Goal: Task Accomplishment & Management: Use online tool/utility

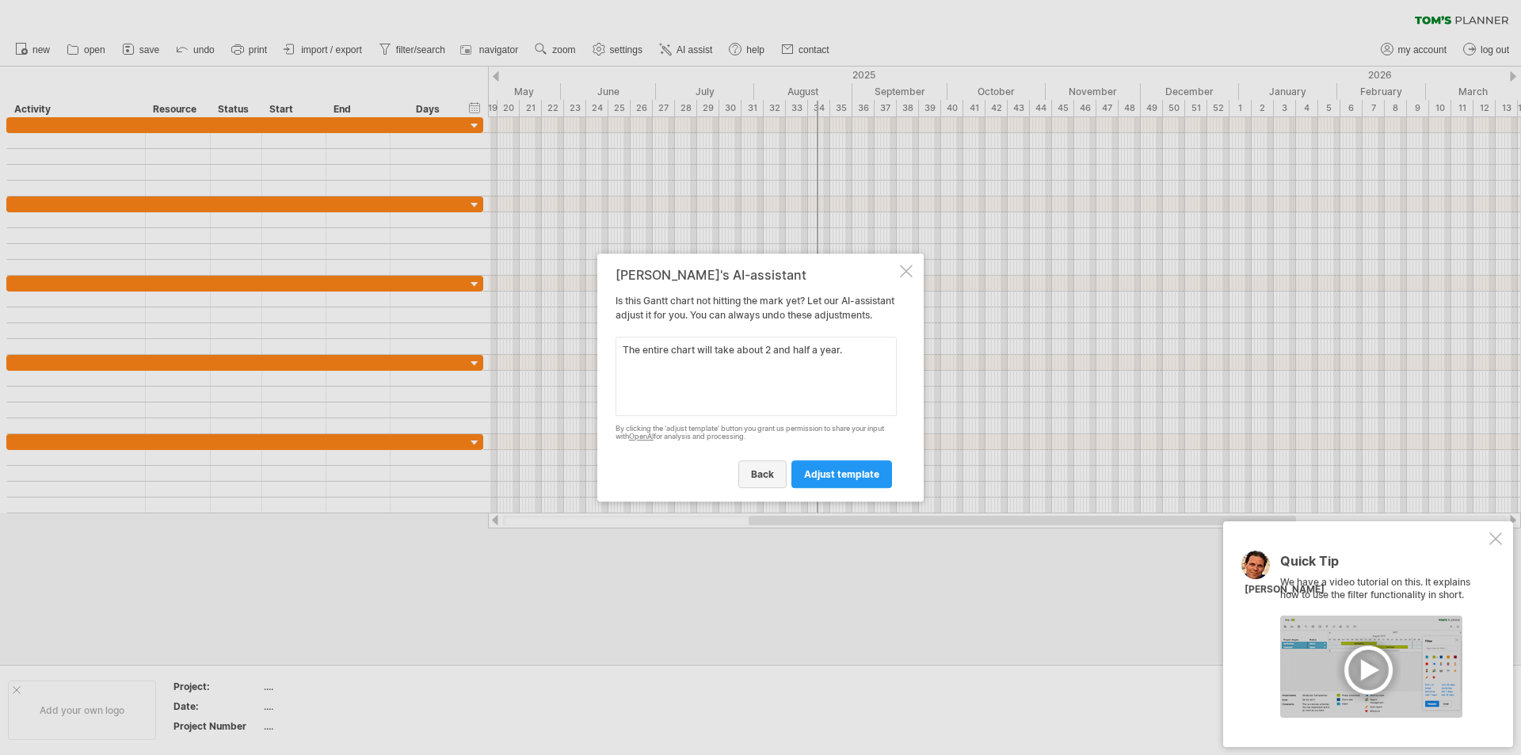
click at [765, 488] on link "back" at bounding box center [762, 474] width 48 height 28
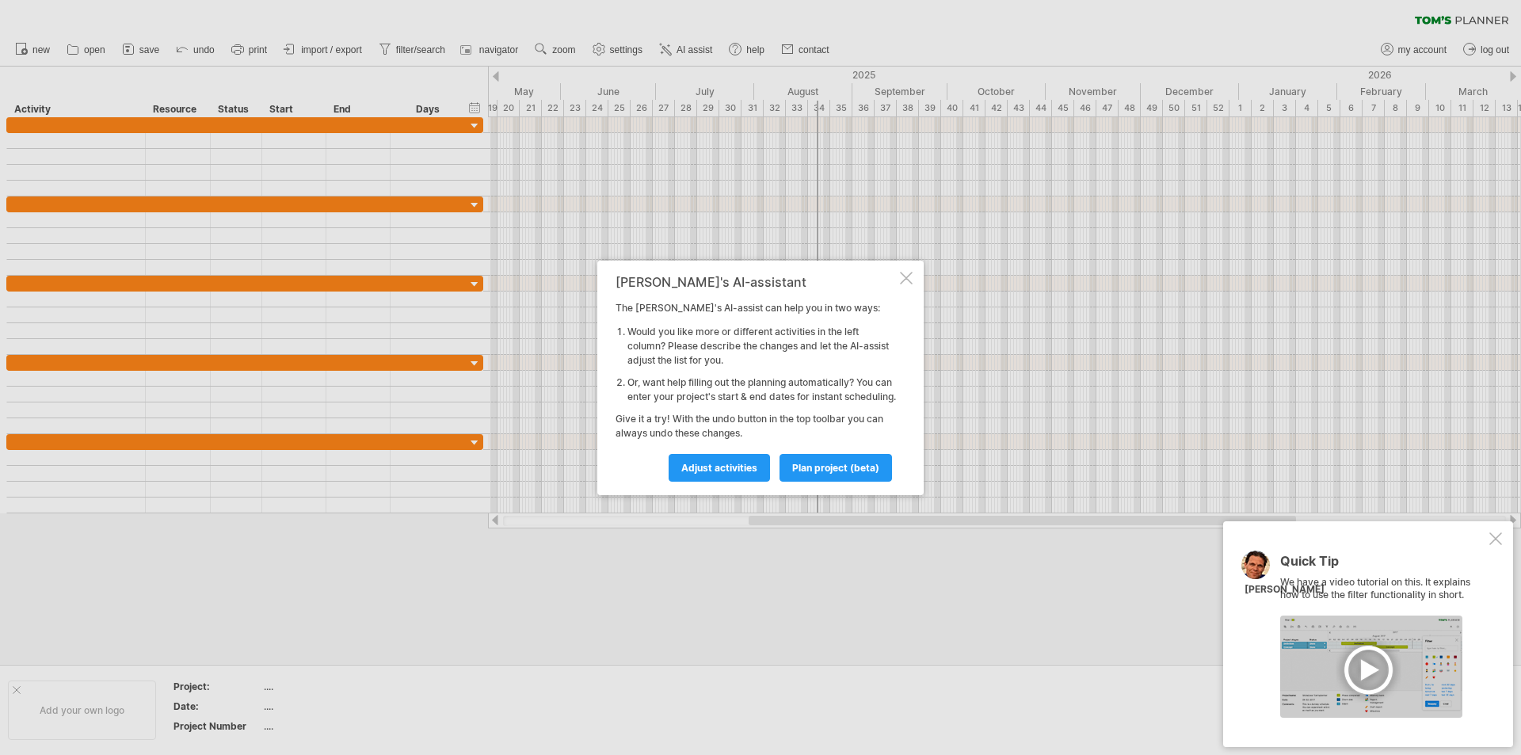
click at [911, 261] on div "[PERSON_NAME]'s AI-assistant The [PERSON_NAME]'s AI-assist can help you in two …" at bounding box center [760, 378] width 326 height 234
click at [904, 272] on div at bounding box center [906, 278] width 13 height 13
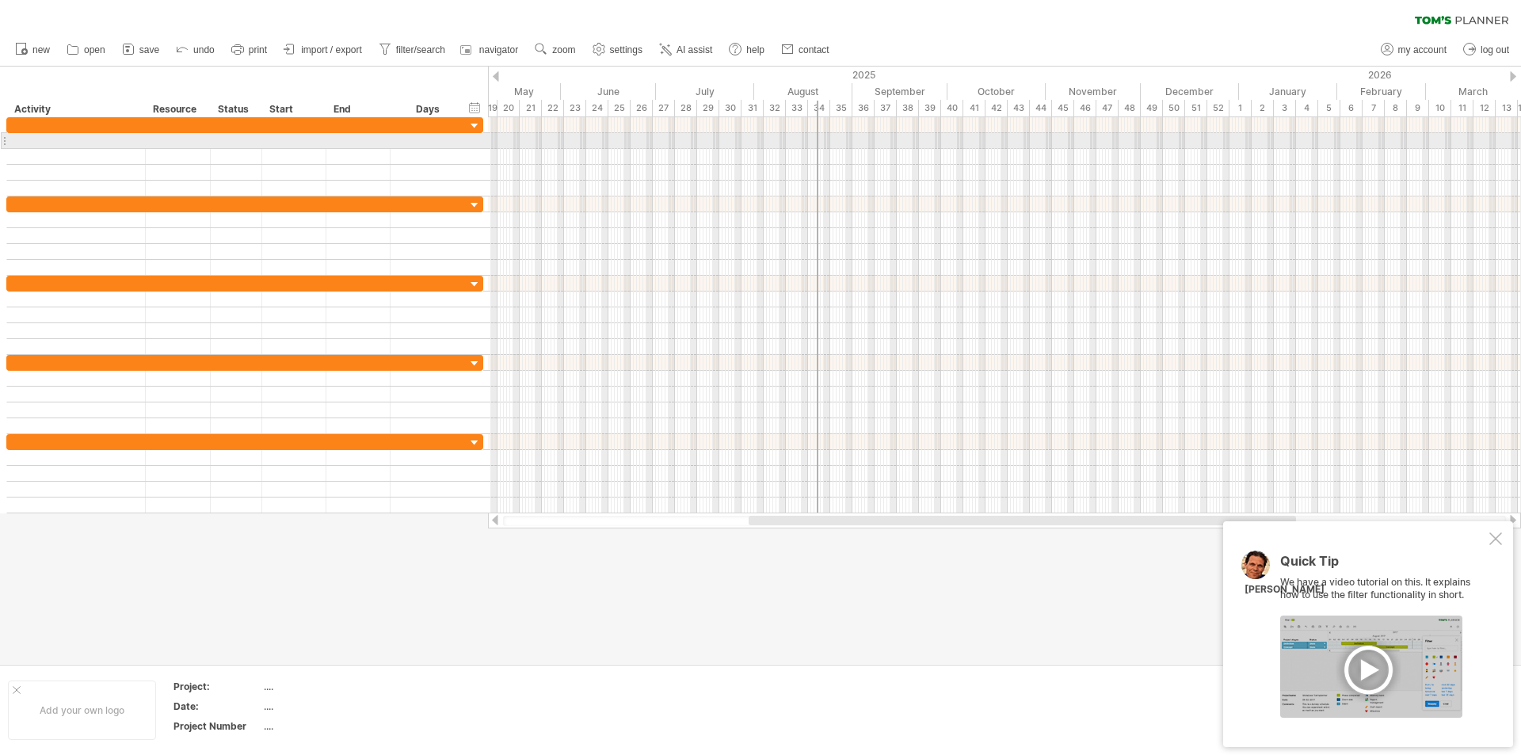
click at [610, 144] on div at bounding box center [1004, 141] width 1033 height 16
drag, startPoint x: 619, startPoint y: 142, endPoint x: 629, endPoint y: 141, distance: 10.3
click at [627, 141] on div at bounding box center [1004, 141] width 1033 height 16
click at [689, 159] on div "add time block" at bounding box center [691, 161] width 109 height 25
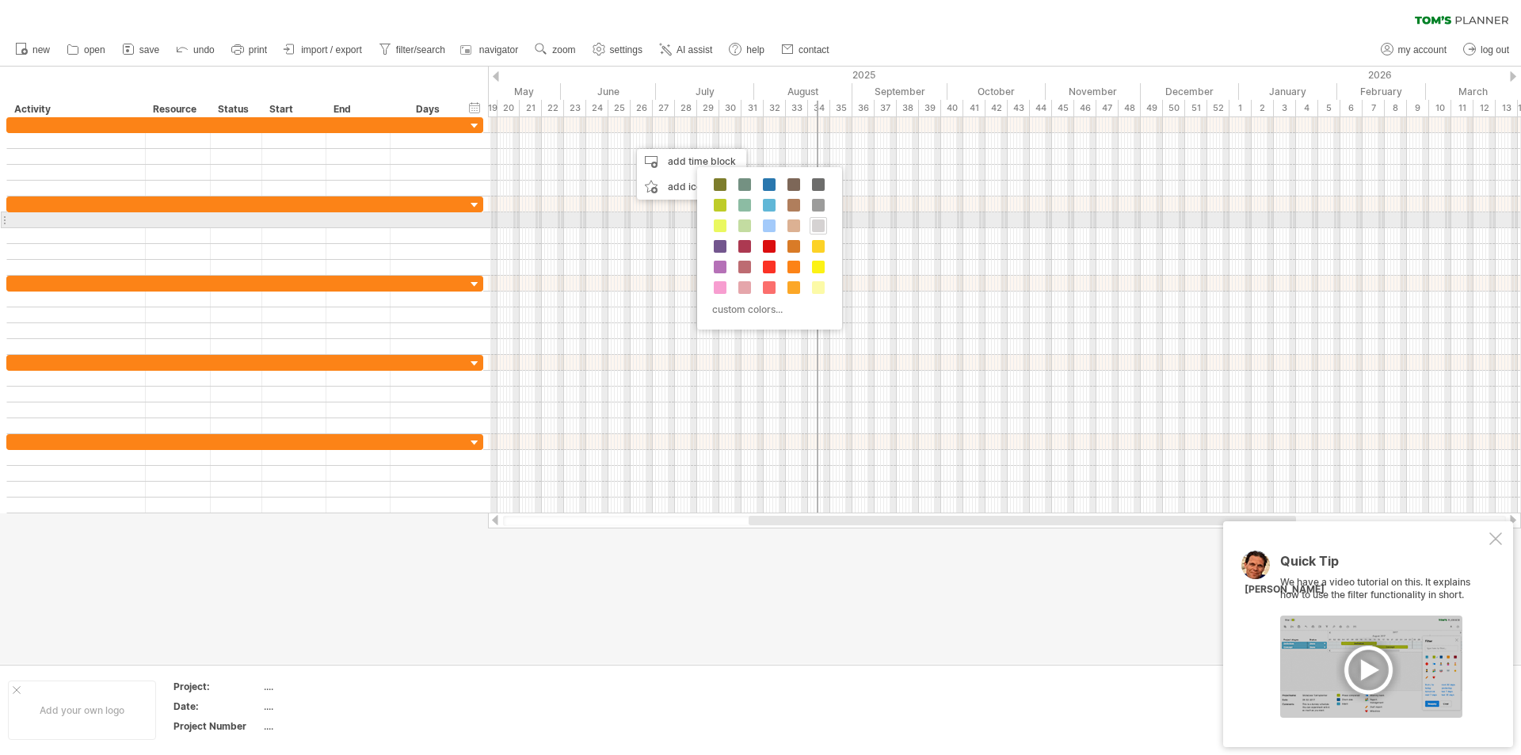
click at [817, 219] on span at bounding box center [818, 225] width 13 height 13
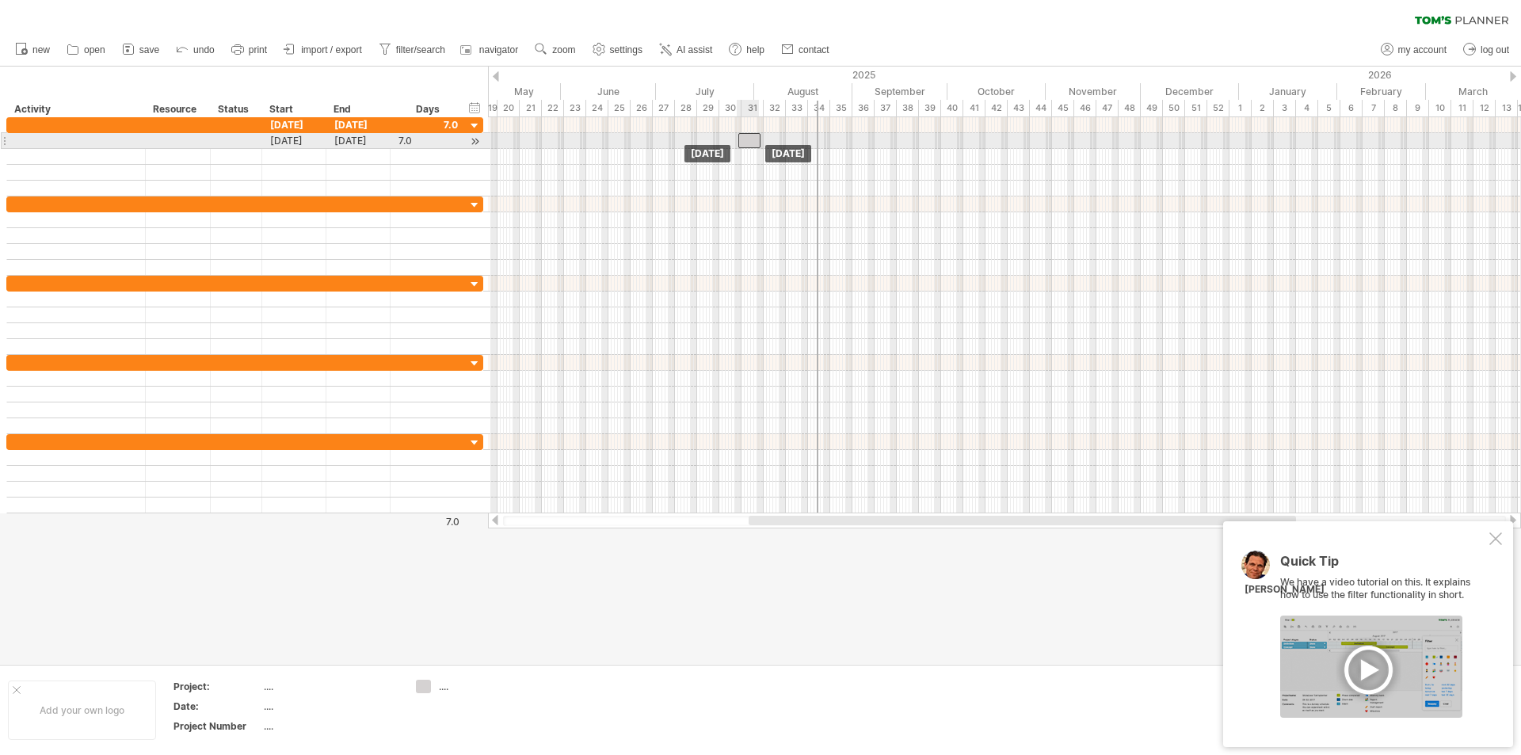
drag, startPoint x: 641, startPoint y: 139, endPoint x: 742, endPoint y: 160, distance: 103.6
click at [749, 146] on div at bounding box center [749, 140] width 22 height 15
click at [743, 139] on div at bounding box center [749, 140] width 22 height 15
drag, startPoint x: 743, startPoint y: 139, endPoint x: 631, endPoint y: 135, distance: 112.6
click at [632, 135] on div at bounding box center [643, 140] width 22 height 15
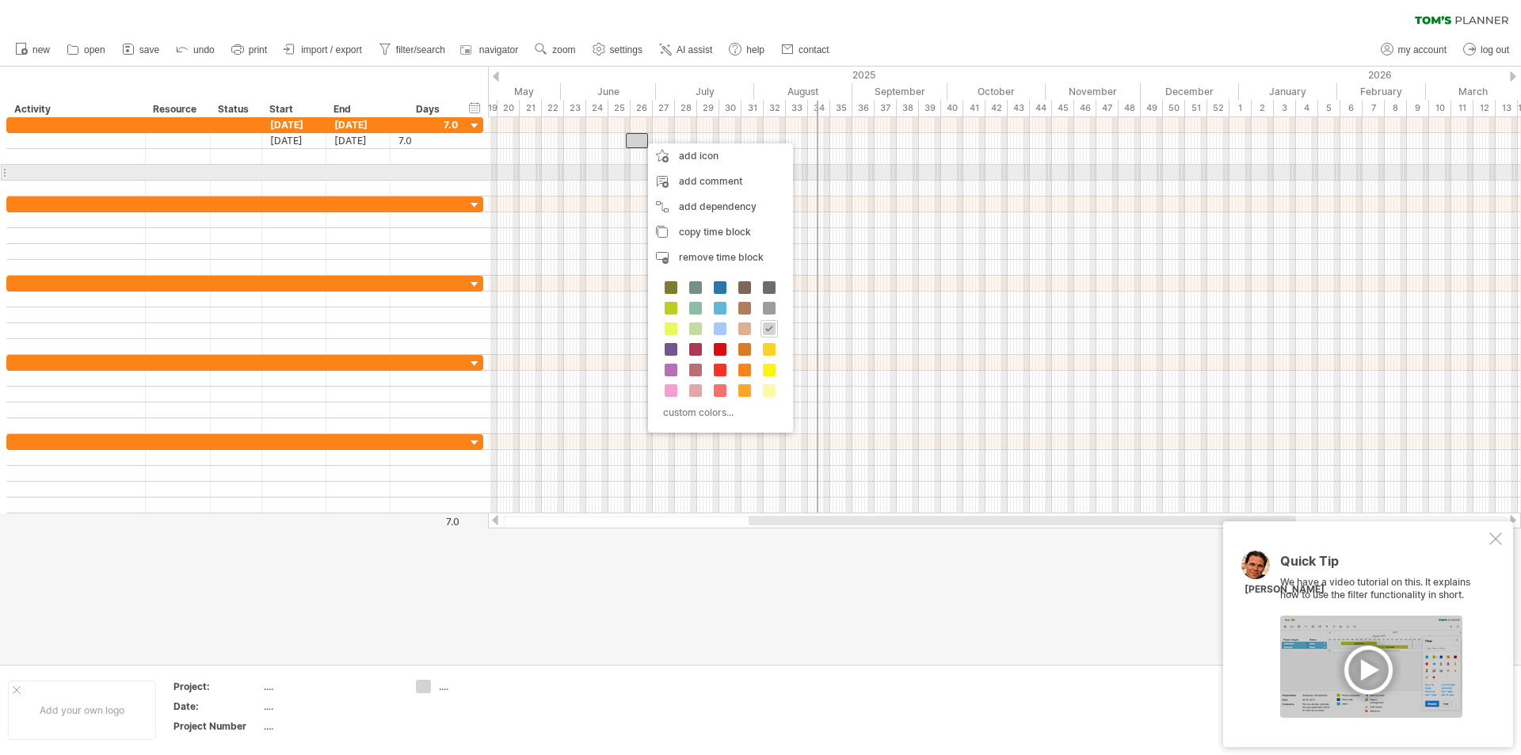
click at [612, 166] on div at bounding box center [1004, 173] width 1033 height 16
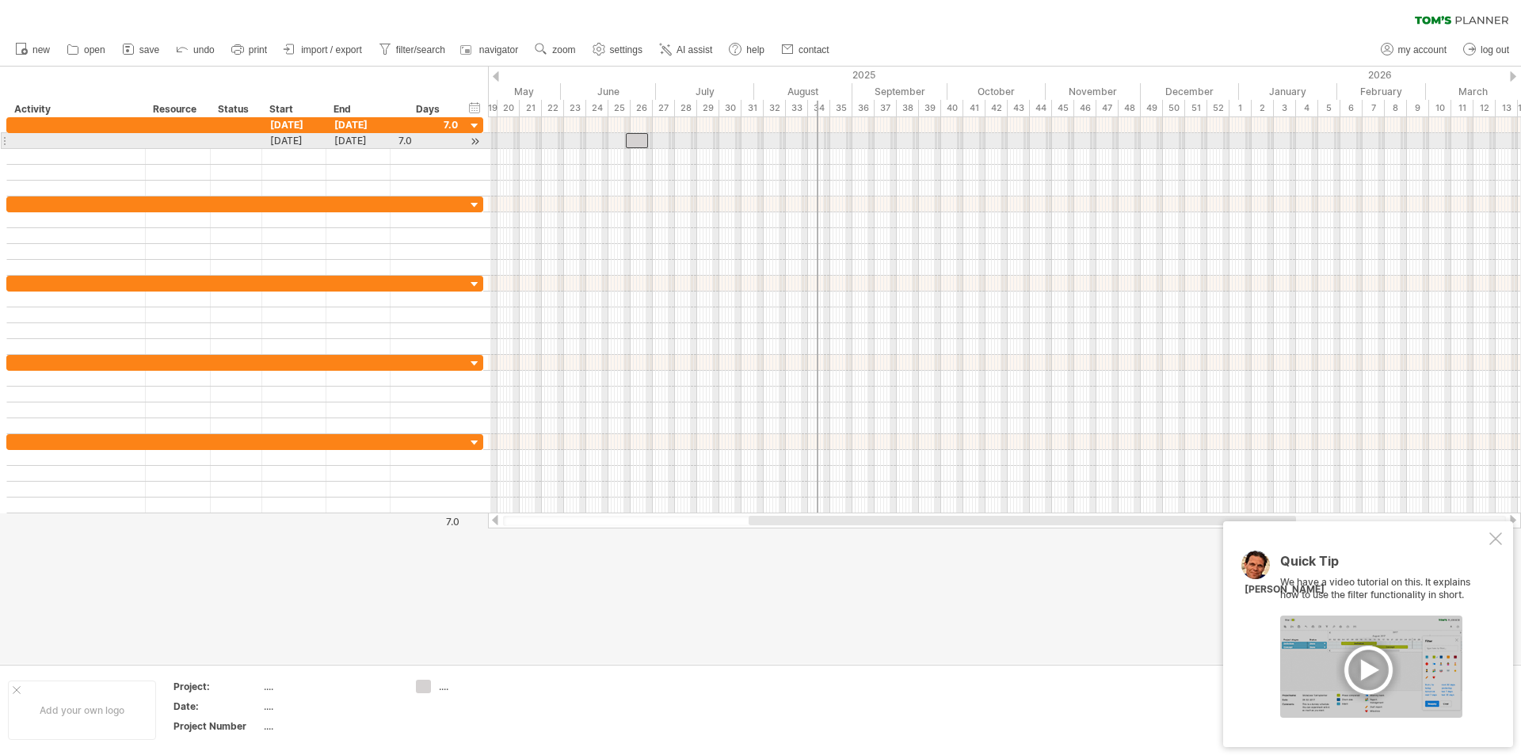
drag, startPoint x: 638, startPoint y: 139, endPoint x: 698, endPoint y: 143, distance: 60.4
drag, startPoint x: 648, startPoint y: 137, endPoint x: 741, endPoint y: 145, distance: 93.8
click at [727, 144] on span at bounding box center [724, 140] width 6 height 15
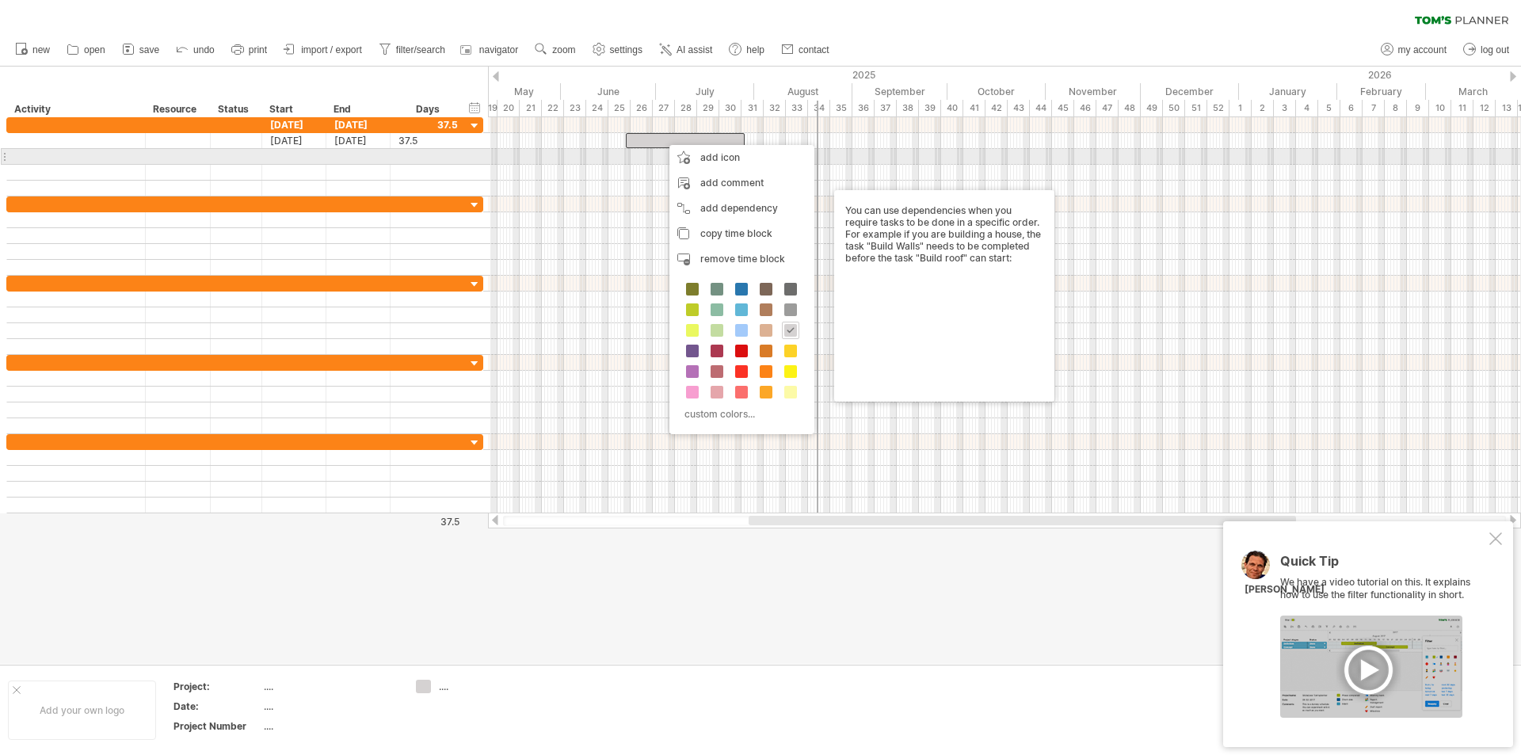
click at [620, 162] on div at bounding box center [1004, 157] width 1033 height 16
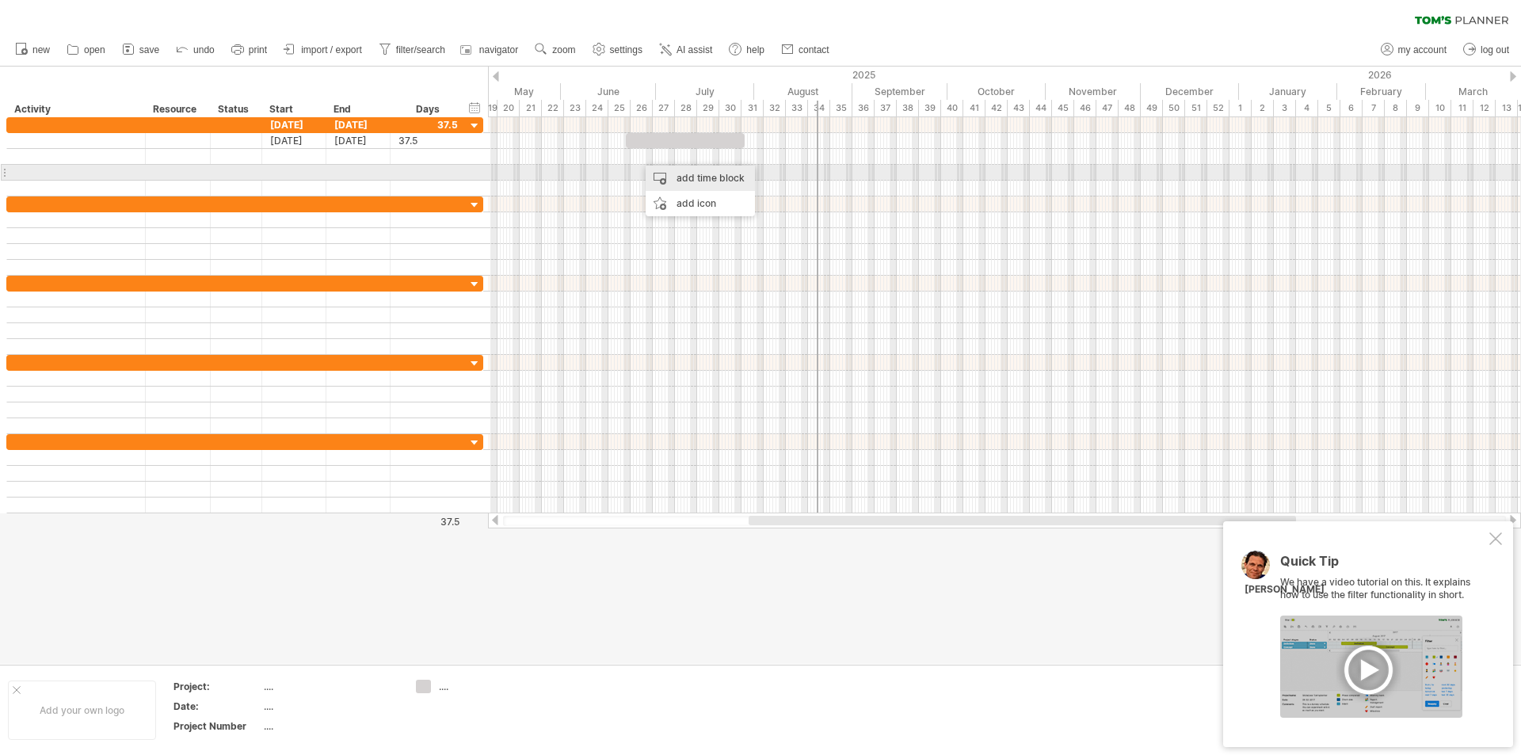
click at [690, 177] on div "add time block" at bounding box center [700, 178] width 109 height 25
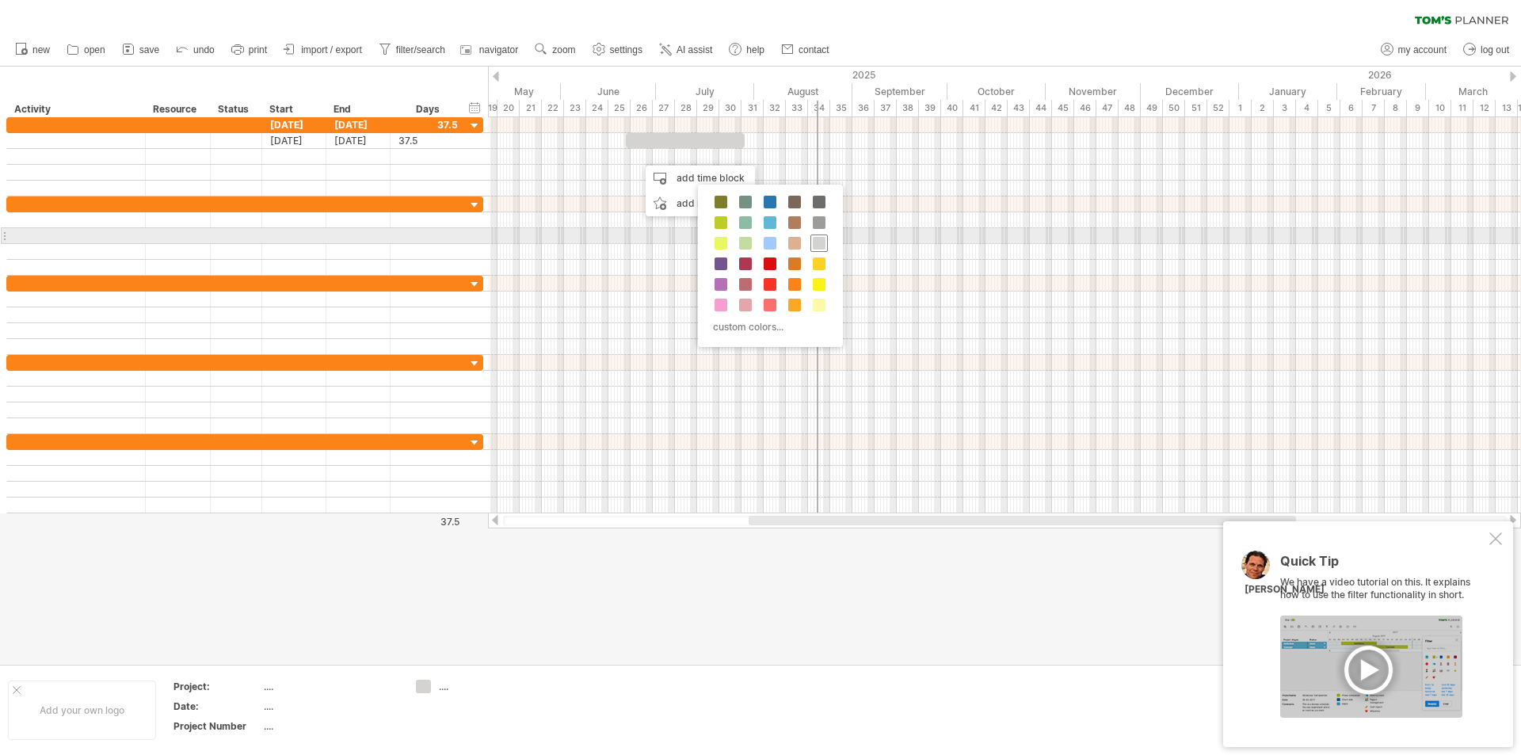
click at [817, 239] on span at bounding box center [819, 243] width 13 height 13
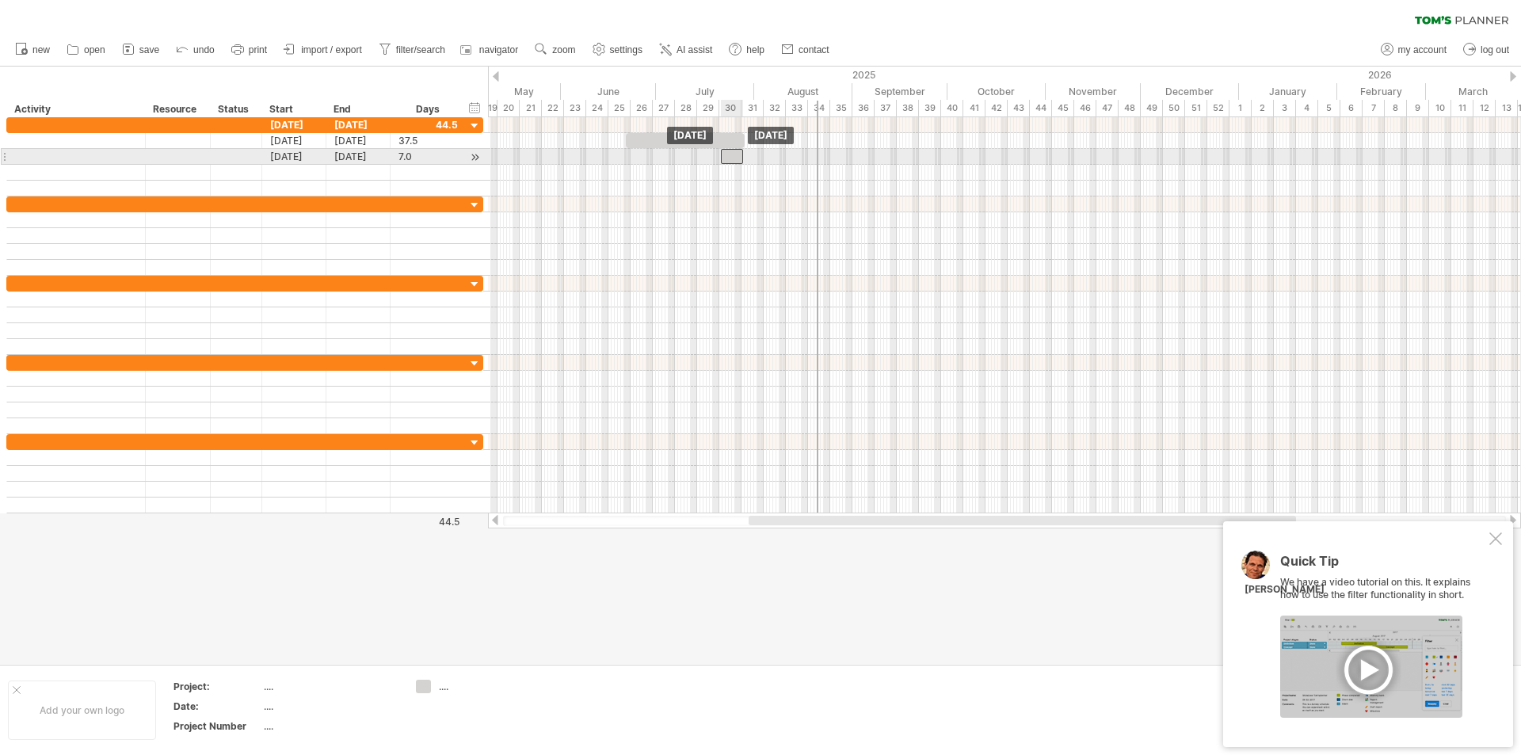
drag, startPoint x: 653, startPoint y: 159, endPoint x: 735, endPoint y: 162, distance: 82.4
click at [735, 162] on div at bounding box center [732, 156] width 22 height 15
drag, startPoint x: 724, startPoint y: 152, endPoint x: 639, endPoint y: 159, distance: 85.1
click at [639, 159] on div at bounding box center [649, 156] width 22 height 15
drag, startPoint x: 659, startPoint y: 155, endPoint x: 742, endPoint y: 153, distance: 83.2
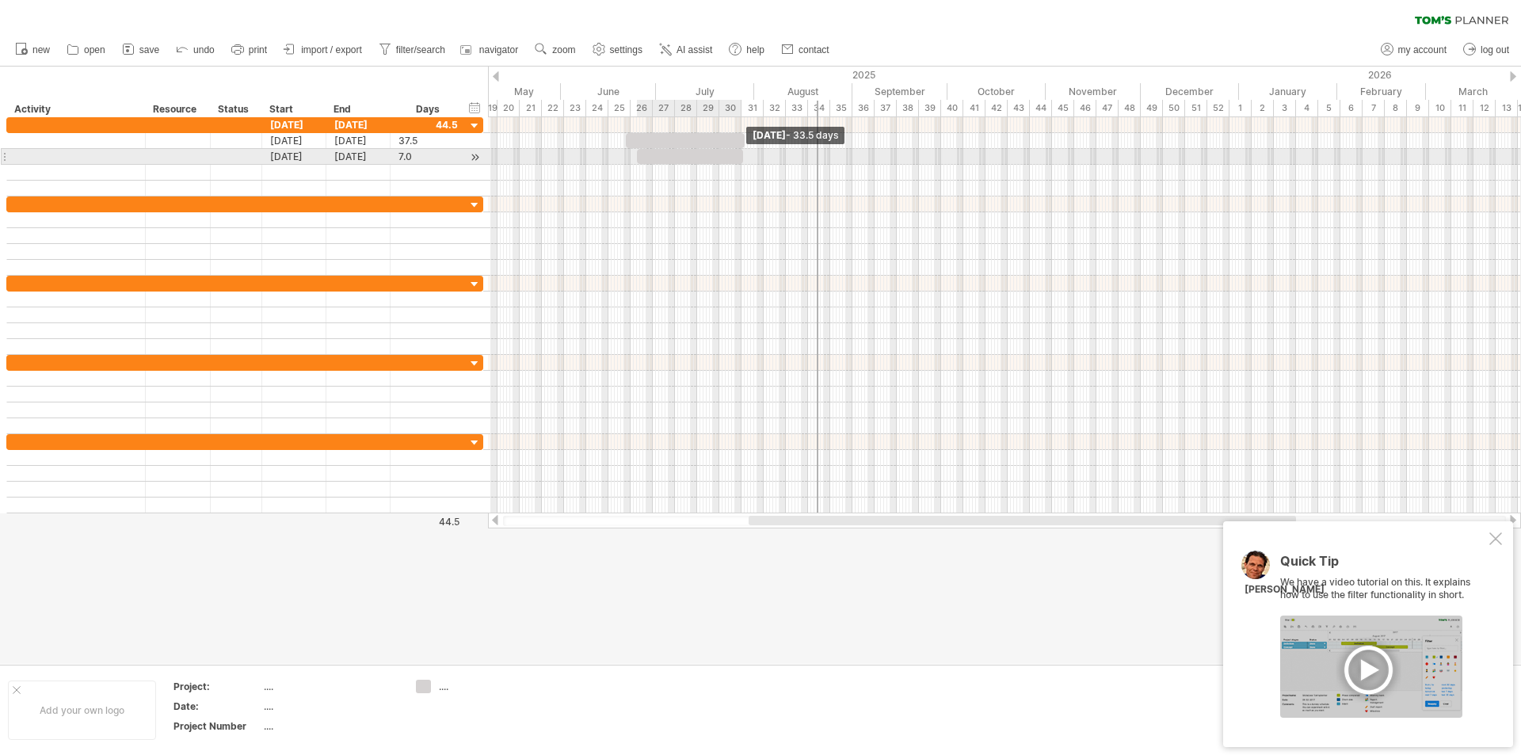
click at [742, 153] on span at bounding box center [743, 156] width 6 height 15
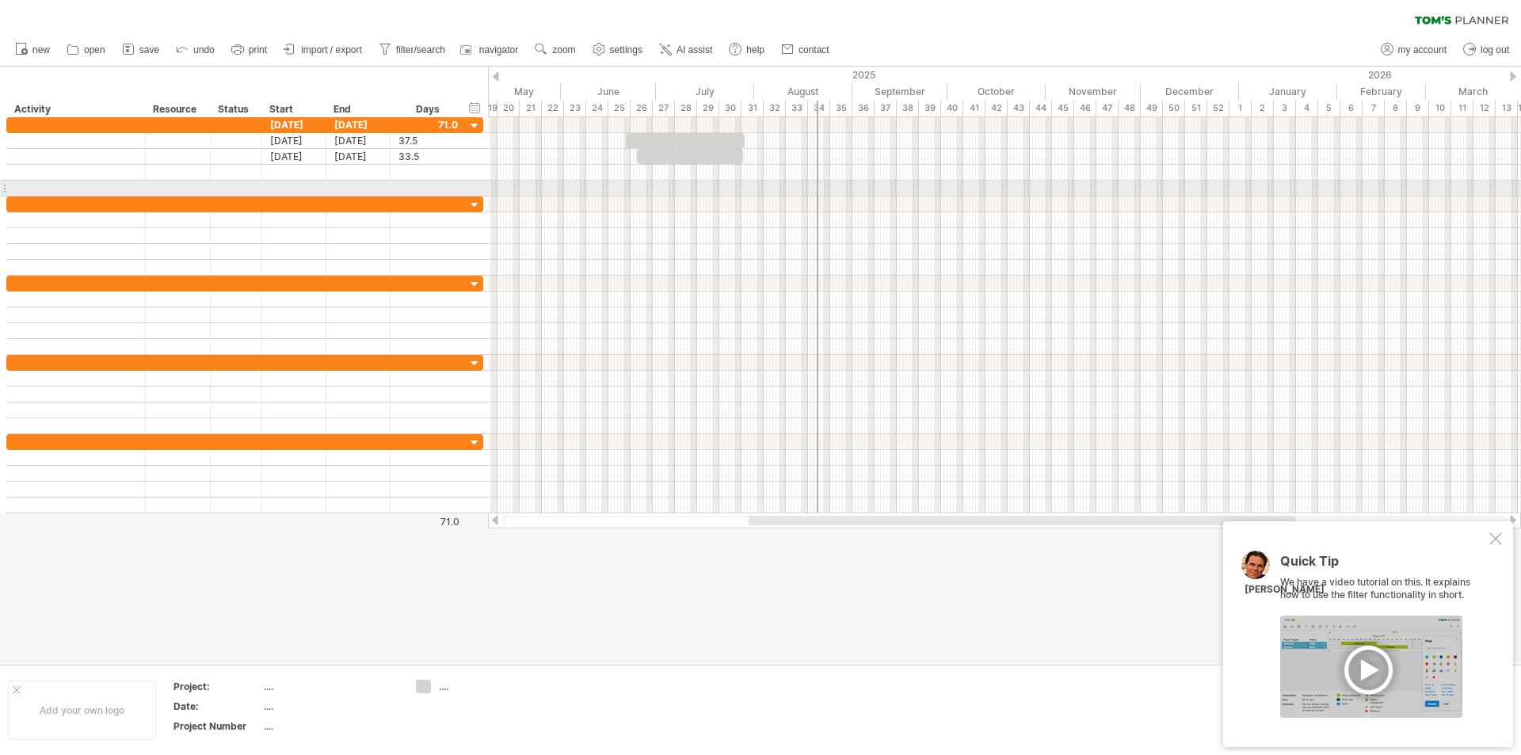
click at [739, 204] on div at bounding box center [1004, 204] width 1033 height 16
click at [231, 109] on div "Status" at bounding box center [235, 109] width 35 height 16
click at [259, 108] on div at bounding box center [261, 109] width 6 height 16
click at [253, 109] on div "****** Status" at bounding box center [235, 109] width 51 height 16
click at [233, 107] on div "Status" at bounding box center [235, 109] width 34 height 16
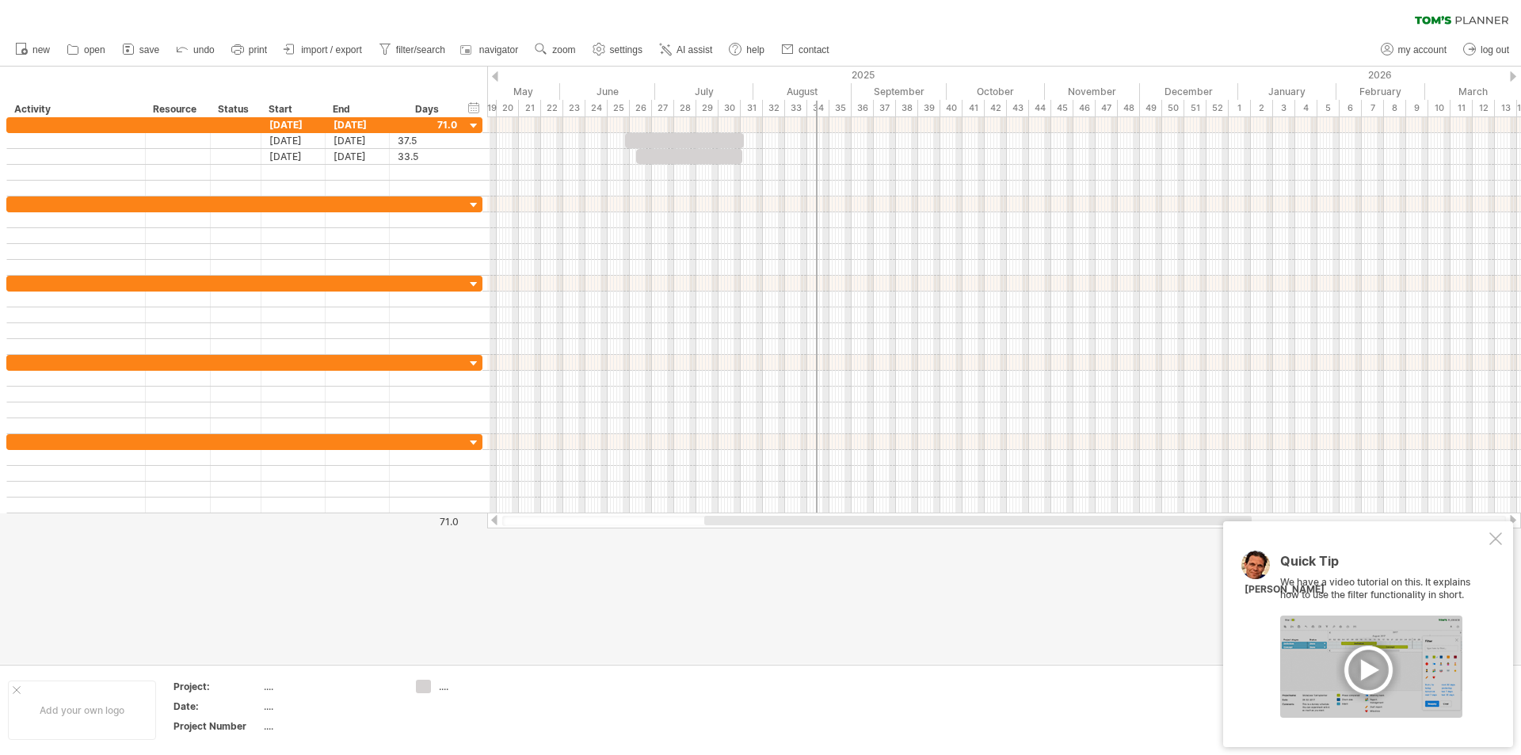
click at [235, 106] on div "Status" at bounding box center [235, 109] width 34 height 16
click at [233, 108] on input "******" at bounding box center [235, 109] width 34 height 16
click at [251, 109] on input "******" at bounding box center [235, 109] width 34 height 16
click at [274, 109] on div "Start" at bounding box center [293, 109] width 48 height 16
click at [291, 109] on div "Start" at bounding box center [293, 109] width 48 height 16
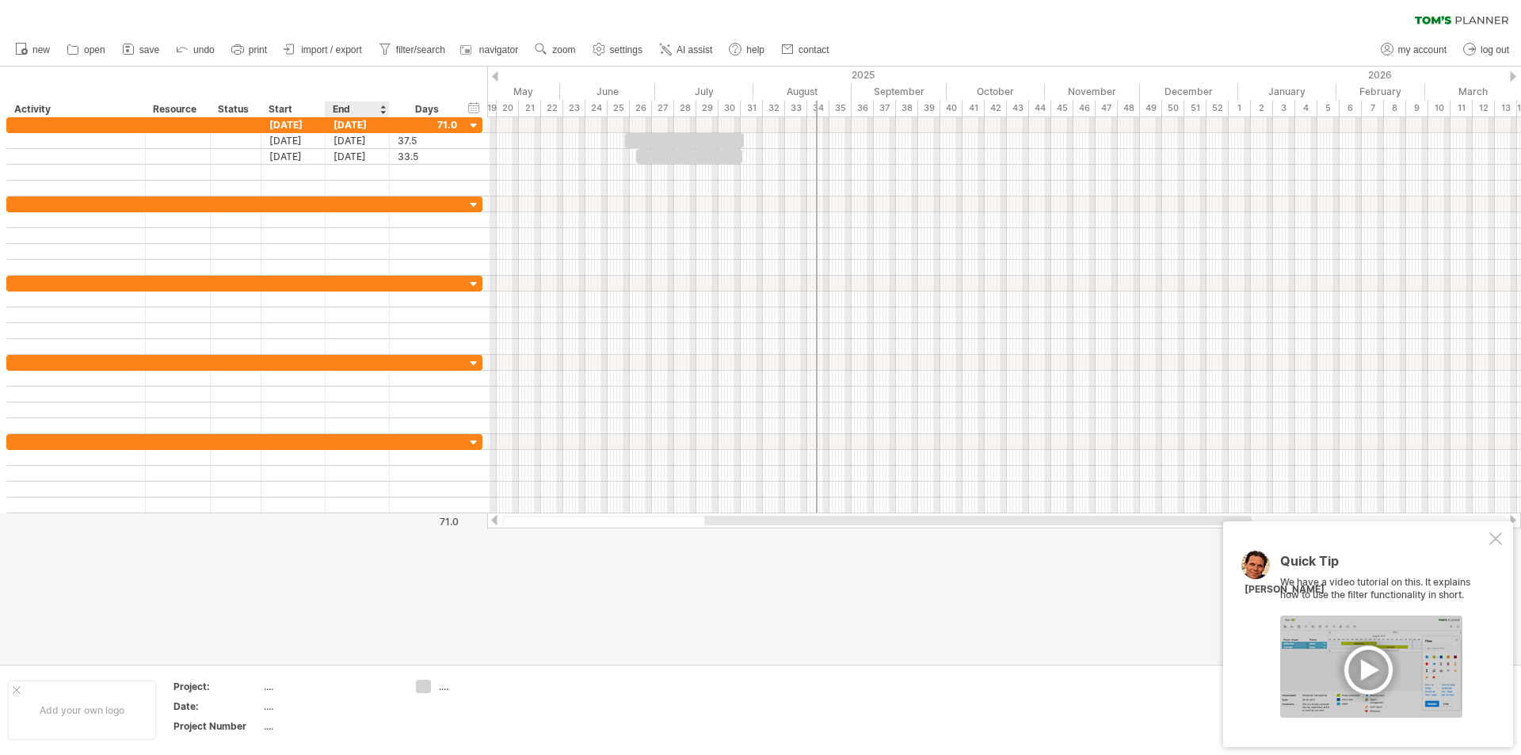
click at [383, 111] on div at bounding box center [382, 109] width 6 height 16
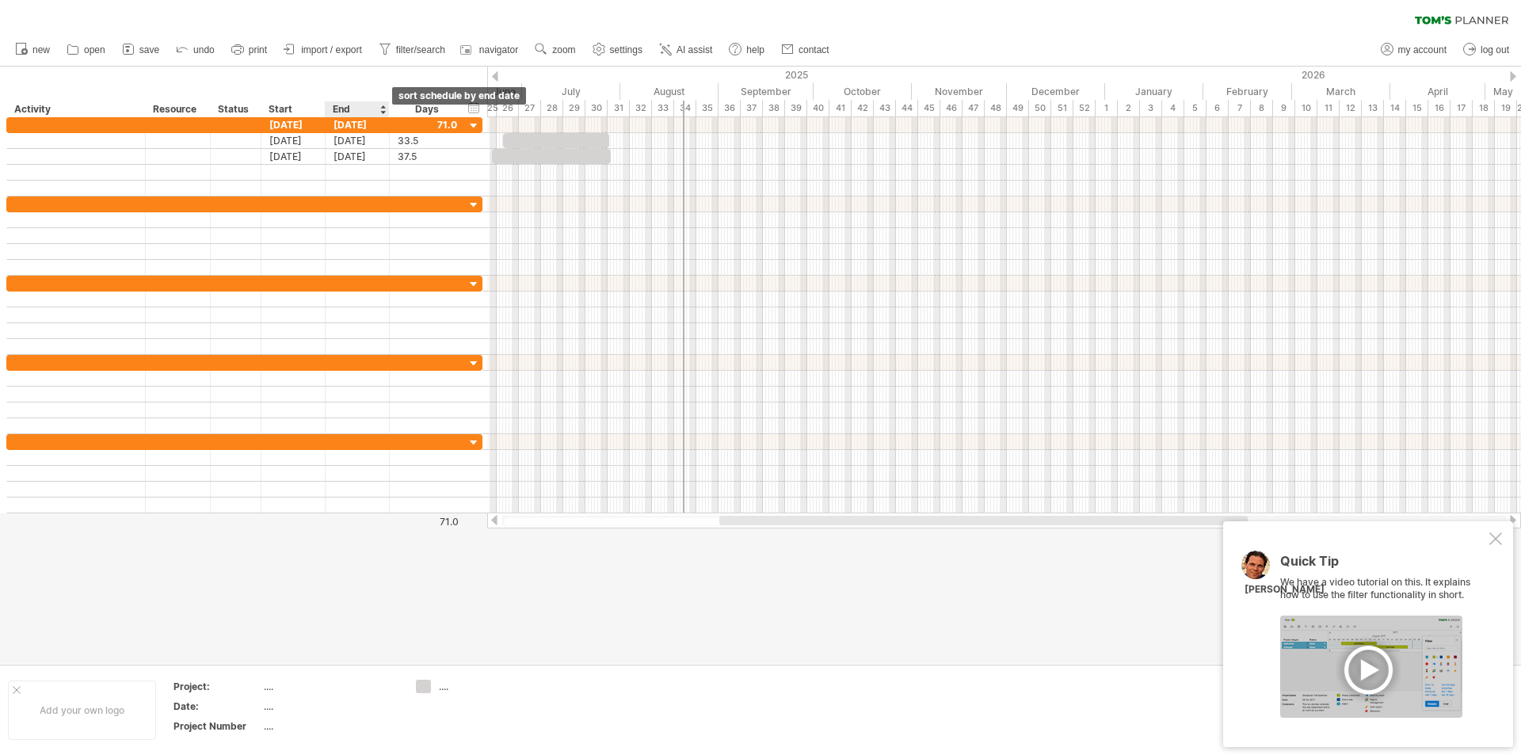
click at [382, 106] on div at bounding box center [382, 109] width 6 height 16
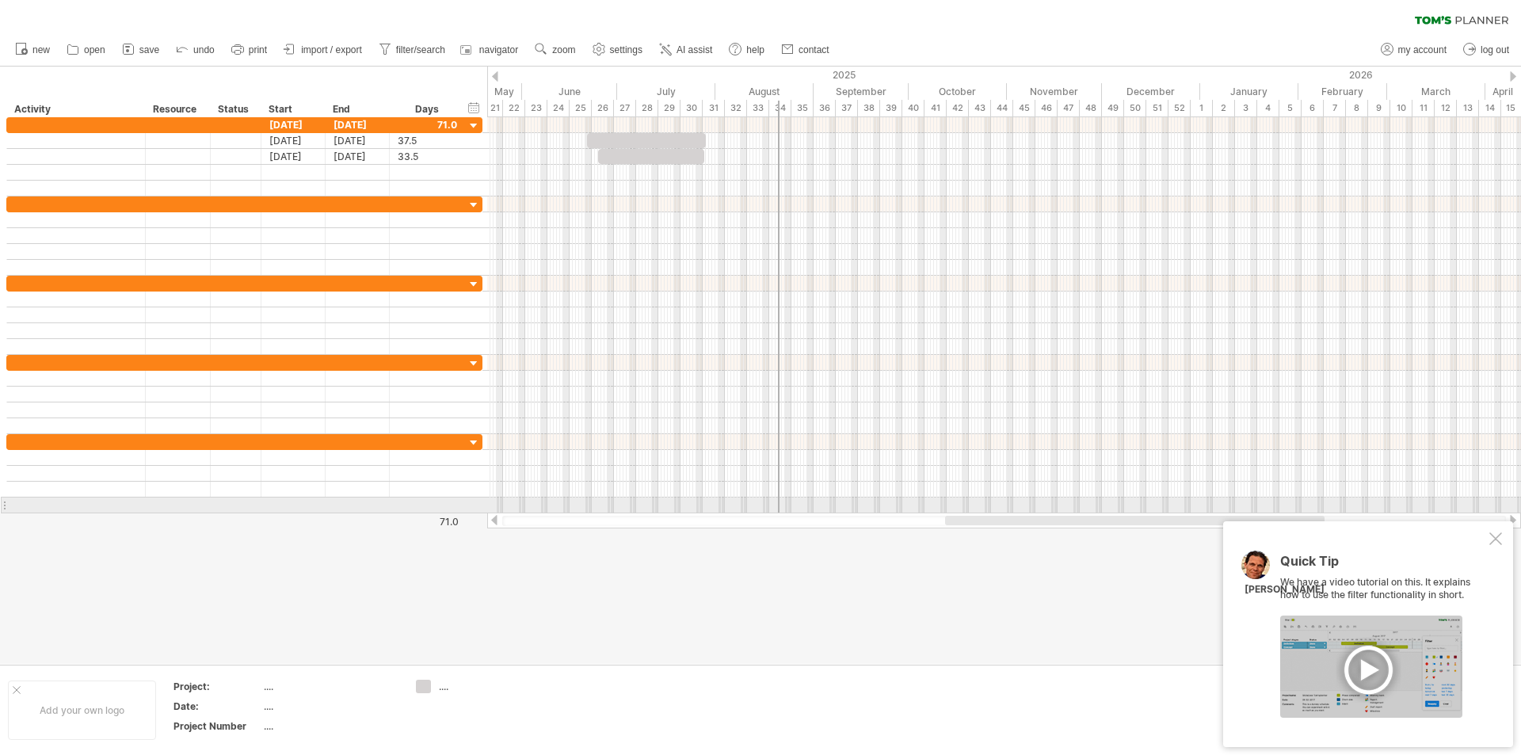
drag, startPoint x: 1003, startPoint y: 521, endPoint x: 1300, endPoint y: 511, distance: 297.2
click at [1300, 511] on div "Trying to reach [DOMAIN_NAME] Connected again... 0% clear filter new" at bounding box center [760, 377] width 1521 height 755
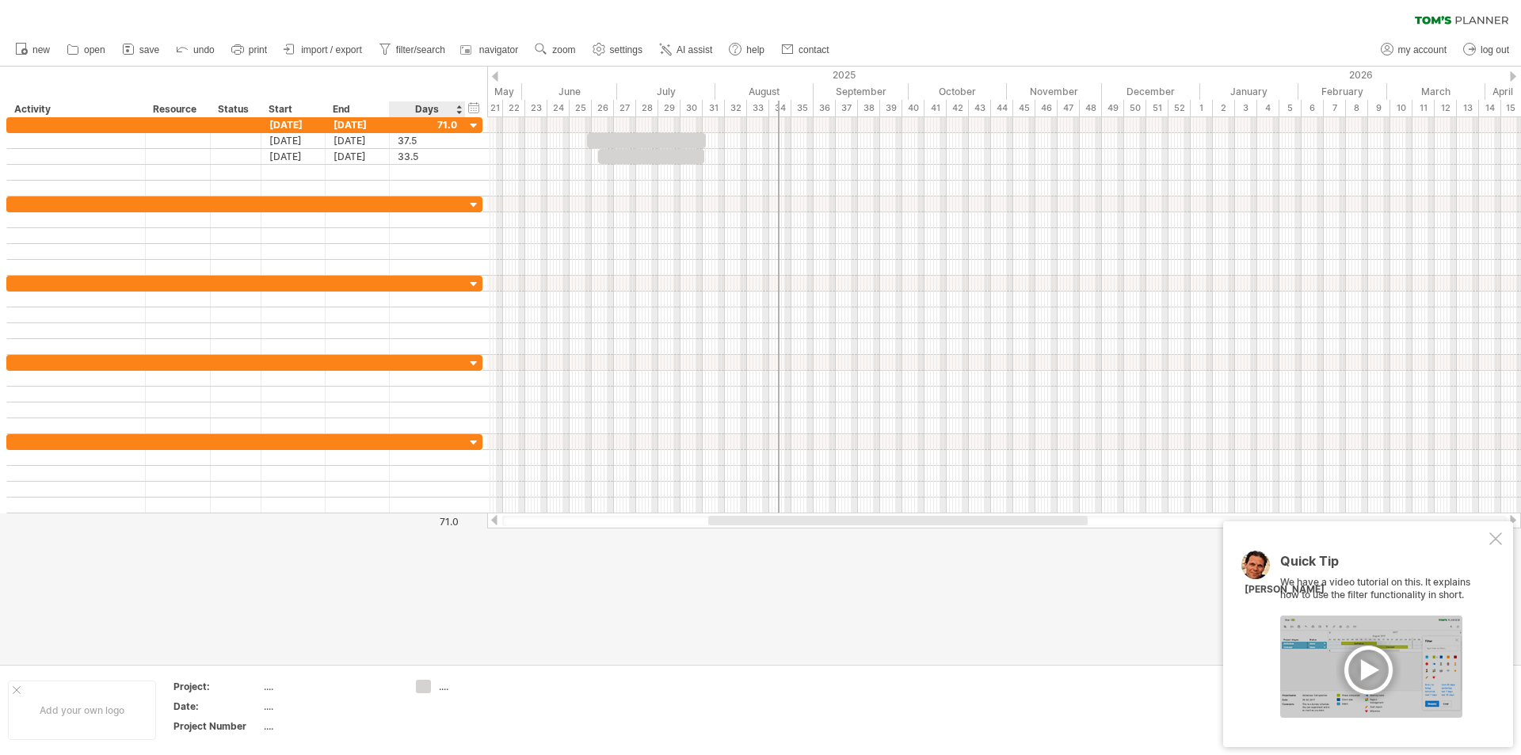
click at [434, 109] on div "Days" at bounding box center [426, 109] width 75 height 16
click at [459, 112] on div "Days" at bounding box center [426, 109] width 75 height 16
click at [421, 105] on div "Days" at bounding box center [426, 109] width 75 height 16
click at [471, 107] on div "hide start/end/duration show start/end/duration" at bounding box center [474, 107] width 15 height 17
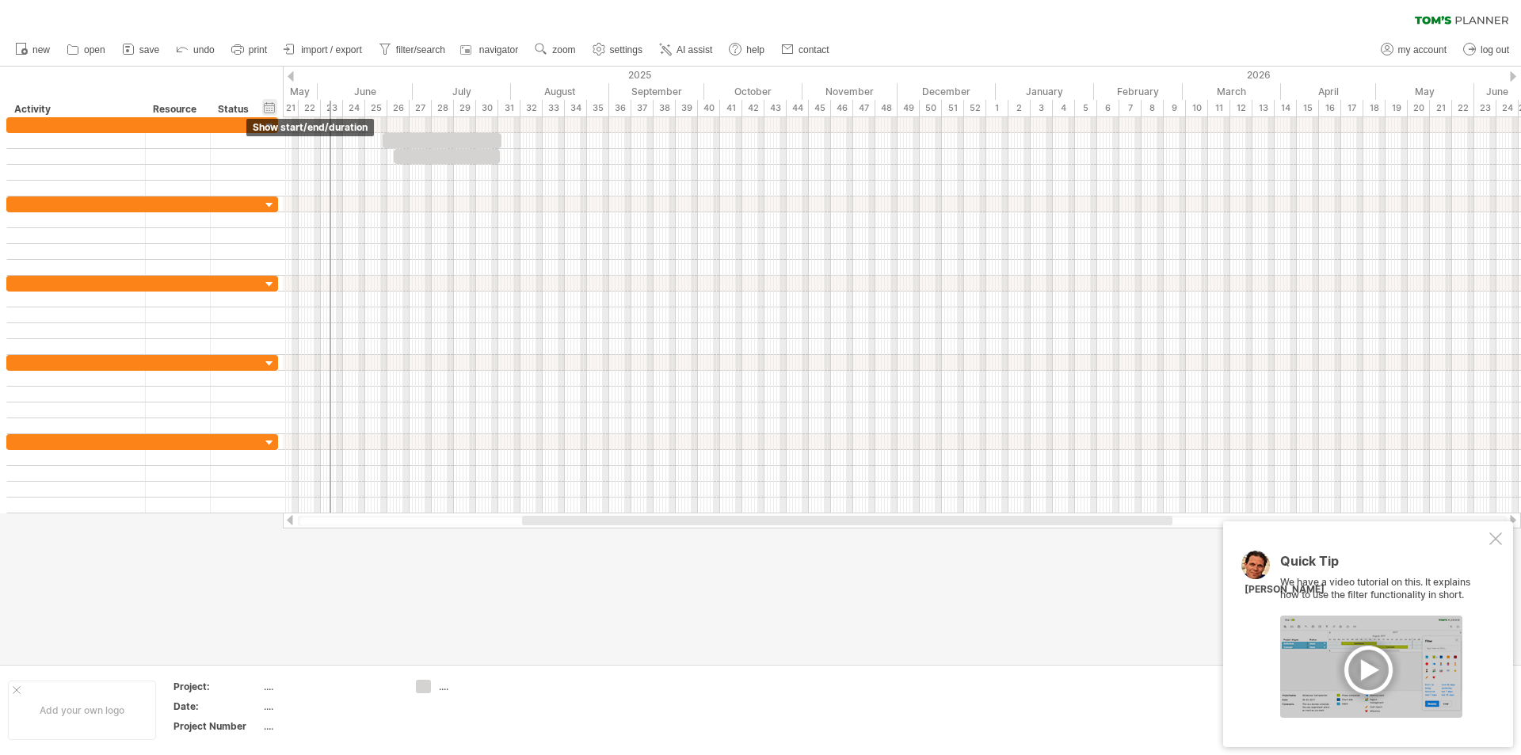
click at [273, 105] on div "hide start/end/duration show start/end/duration" at bounding box center [269, 107] width 15 height 17
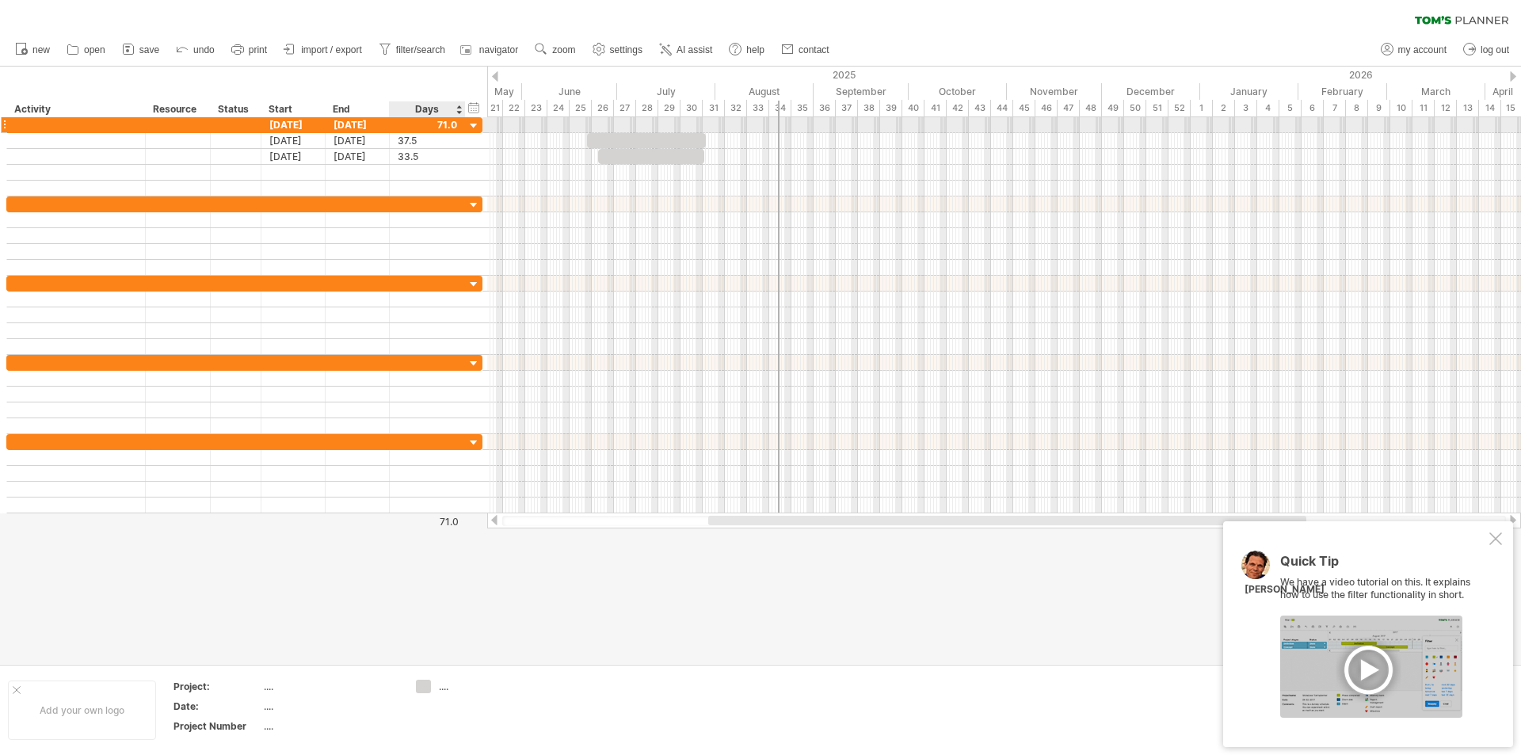
click at [478, 124] on div at bounding box center [474, 126] width 15 height 15
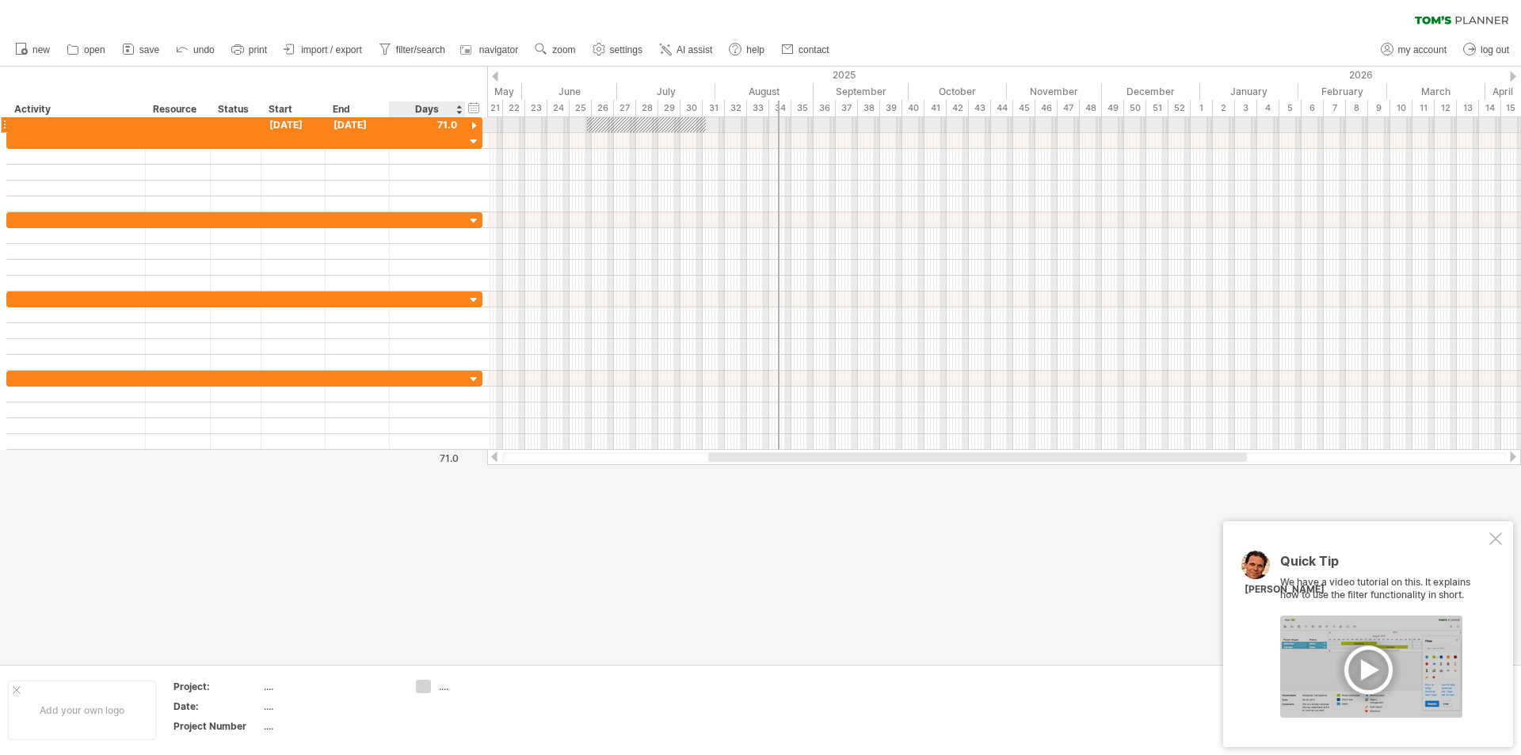
click at [478, 124] on div at bounding box center [474, 126] width 15 height 15
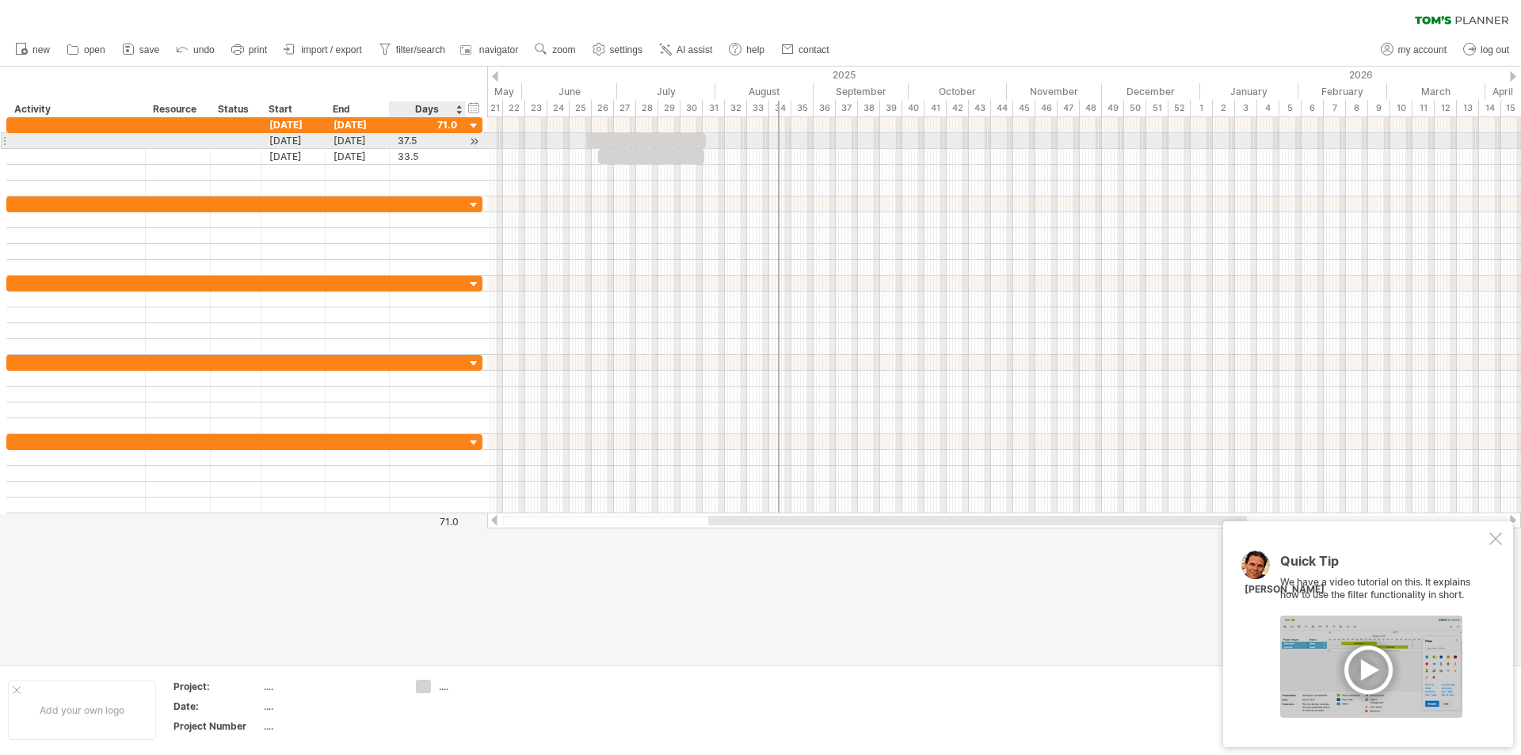
click at [474, 141] on div at bounding box center [474, 141] width 15 height 17
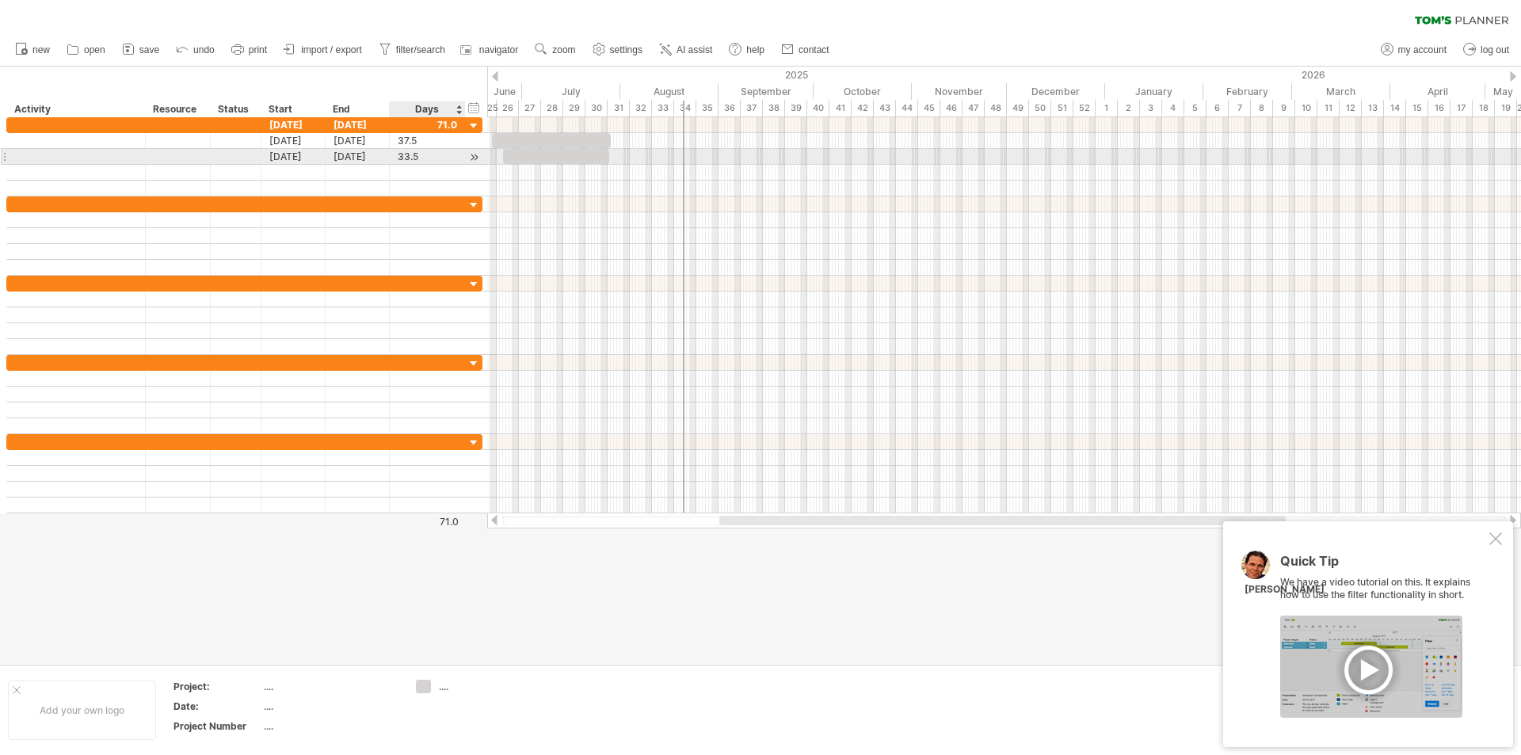
click at [470, 154] on div at bounding box center [474, 157] width 15 height 17
click at [474, 151] on div at bounding box center [474, 157] width 15 height 17
click at [475, 139] on div at bounding box center [474, 141] width 15 height 17
click at [34, 108] on div "Activity" at bounding box center [75, 109] width 122 height 16
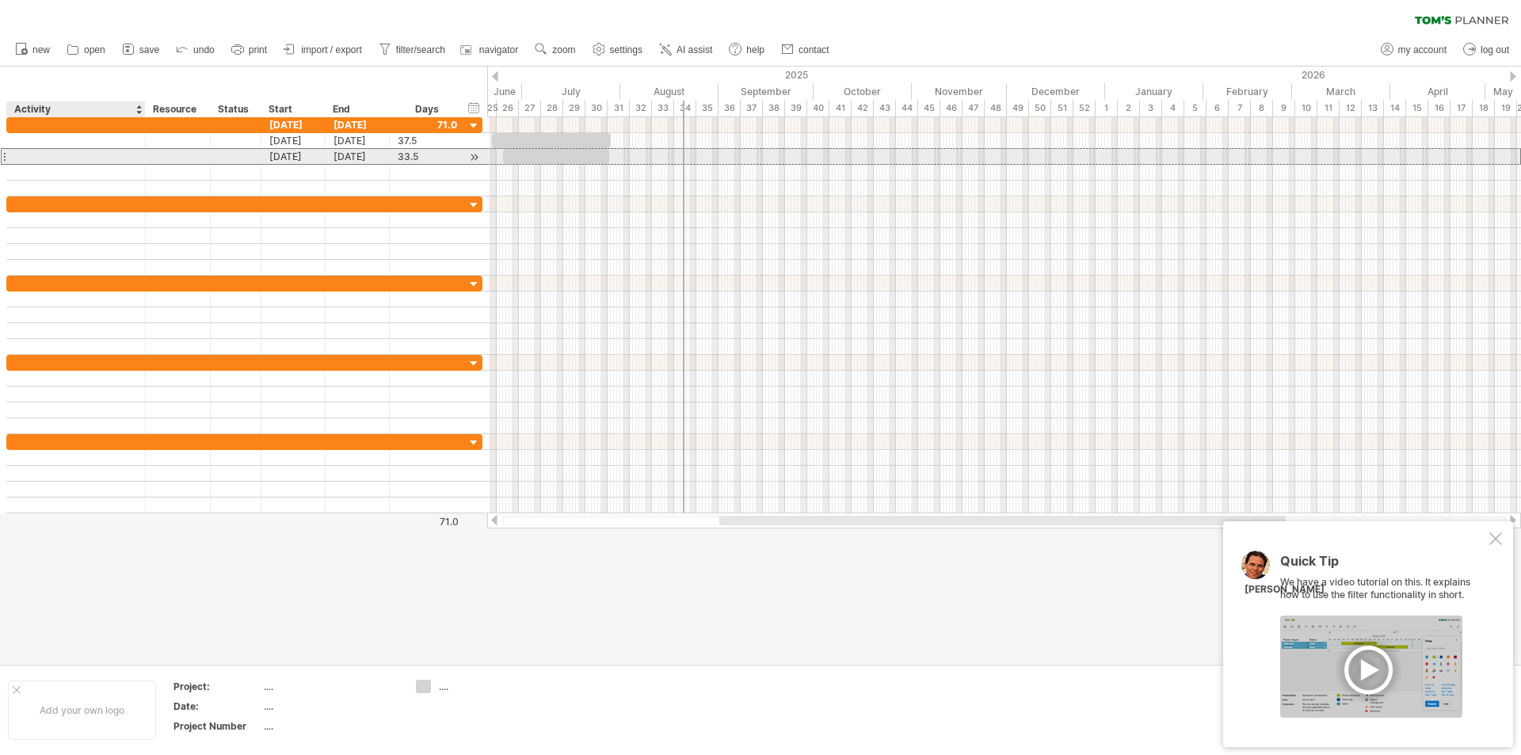
click at [132, 150] on div at bounding box center [76, 156] width 122 height 15
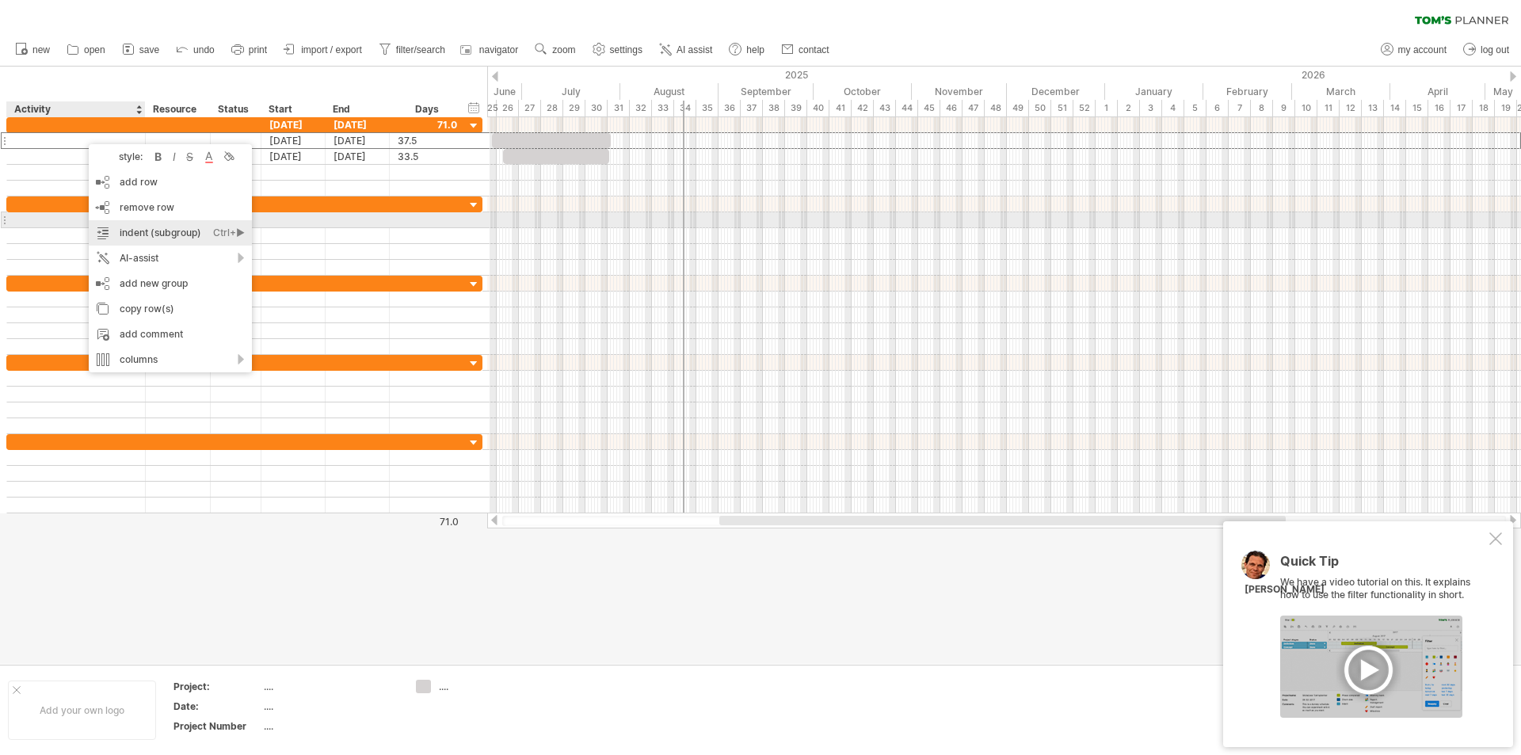
click at [157, 225] on div "indent (subgroup) Ctrl+► Cmd+►" at bounding box center [170, 232] width 163 height 25
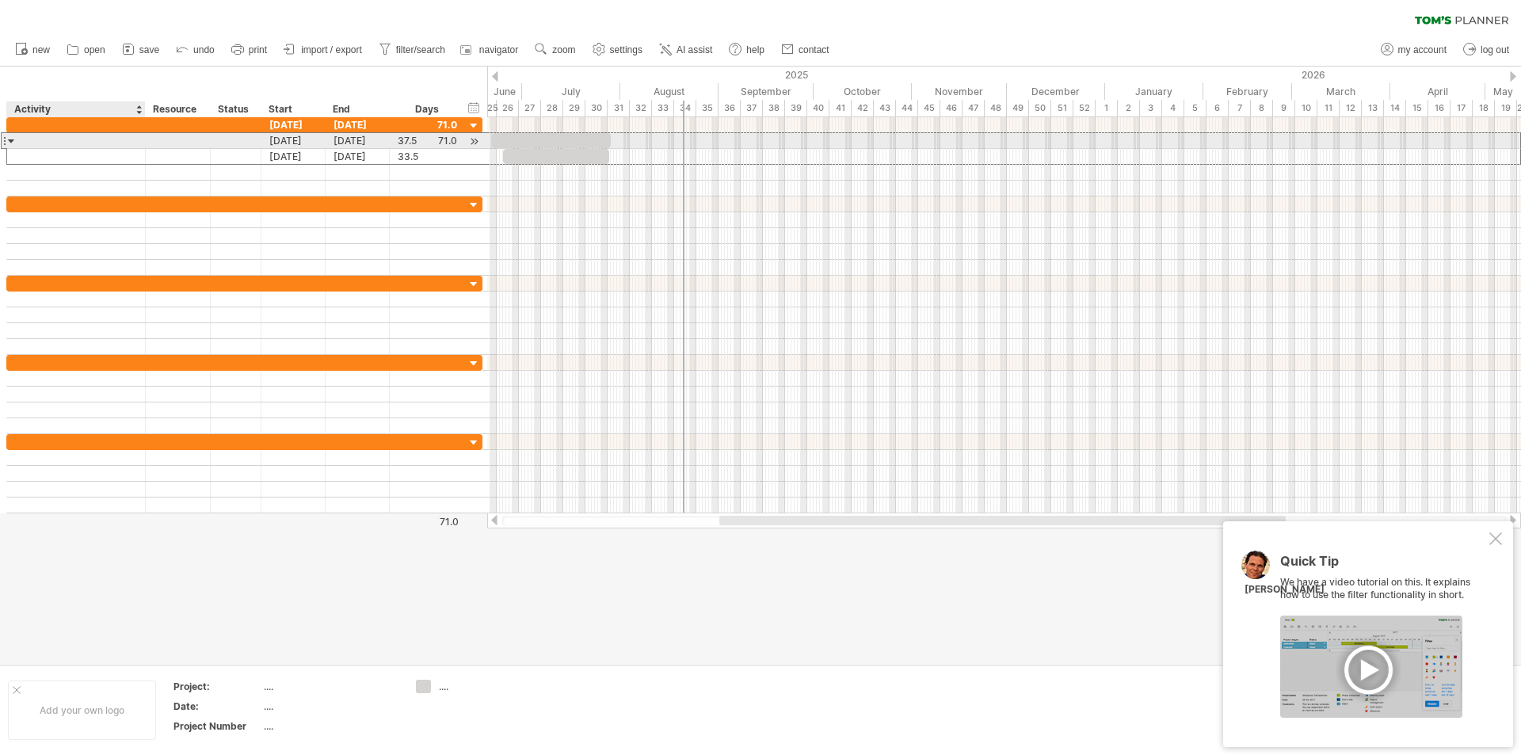
click at [14, 147] on div at bounding box center [11, 140] width 7 height 15
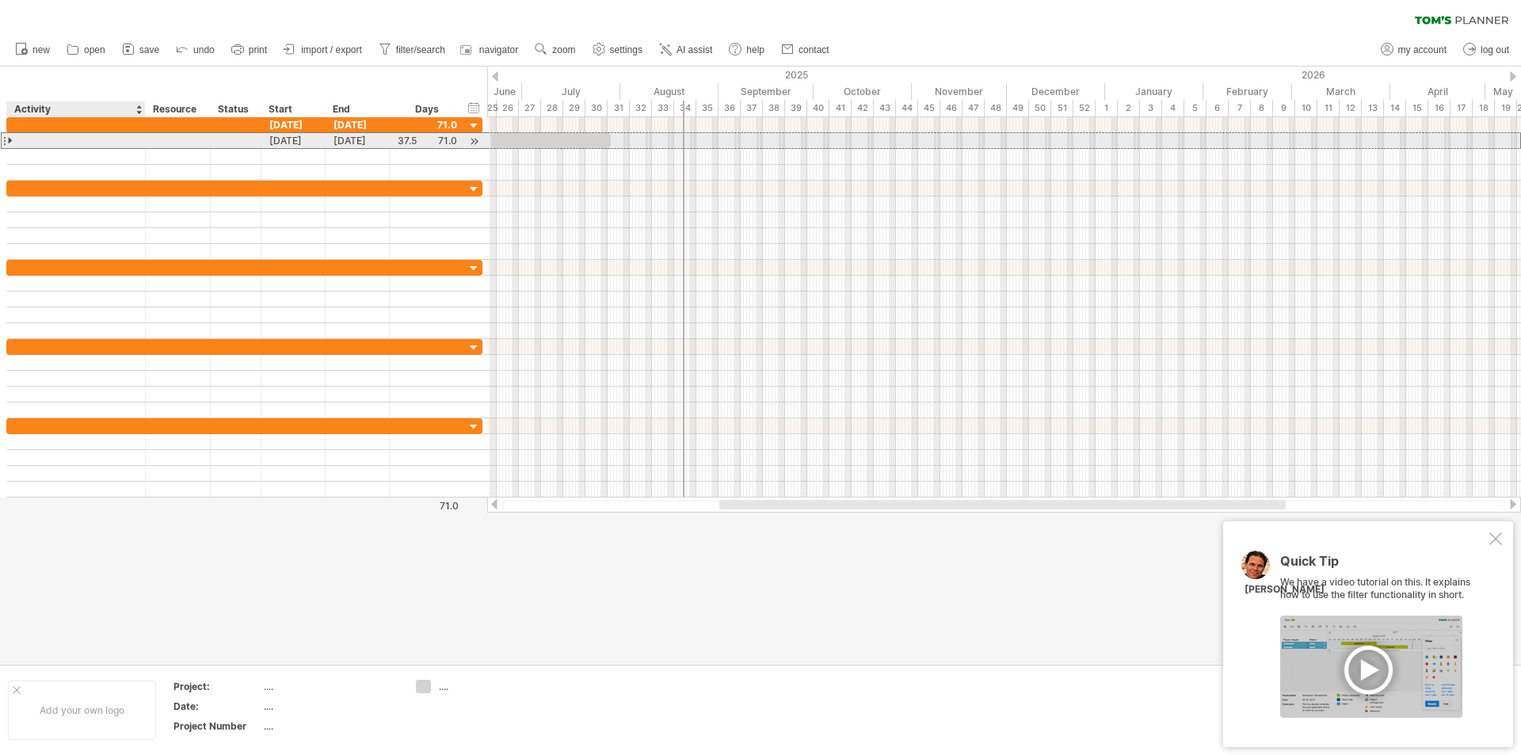
click at [14, 147] on div at bounding box center [11, 140] width 7 height 15
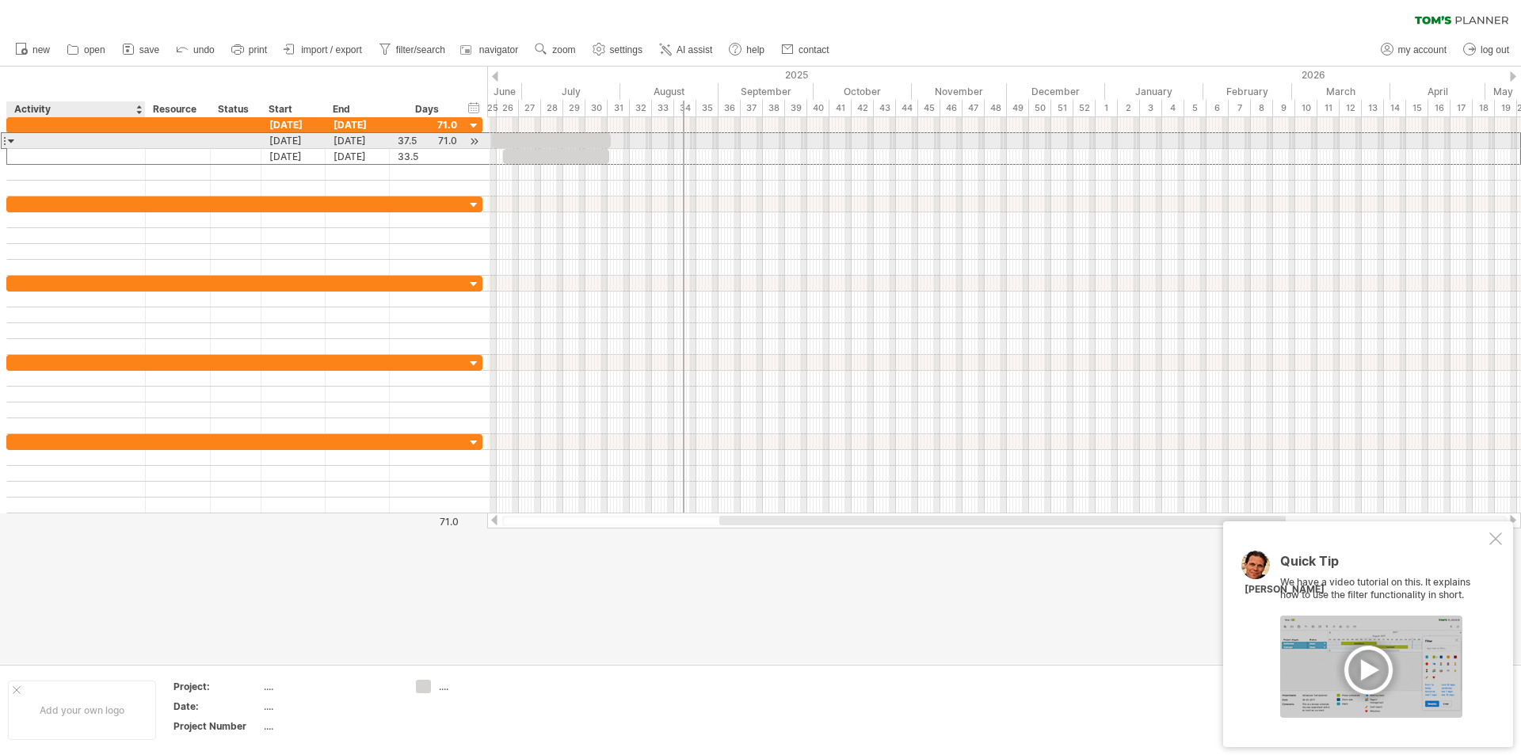
click at [14, 147] on div at bounding box center [11, 140] width 7 height 15
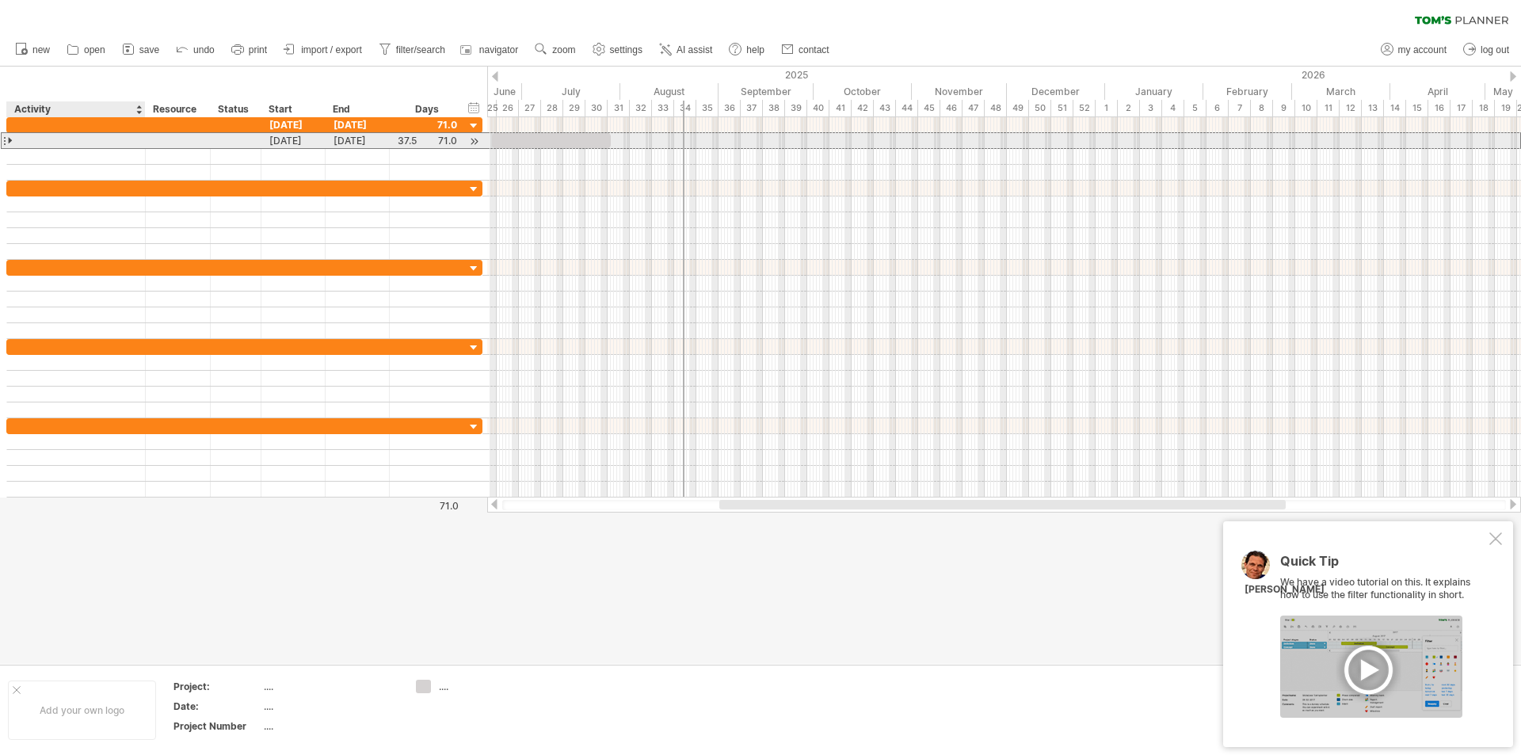
click at [14, 147] on div at bounding box center [11, 140] width 7 height 15
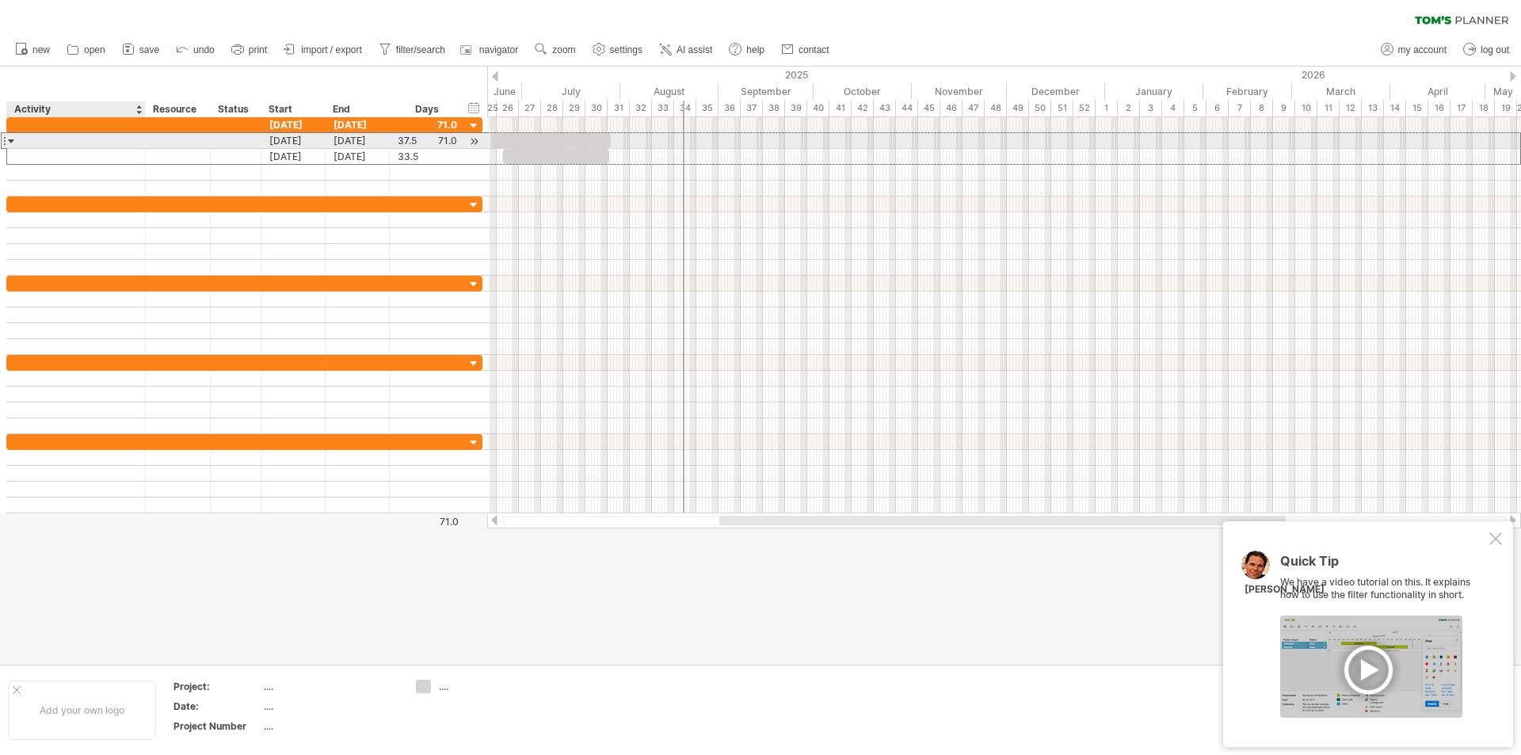
click at [14, 146] on div at bounding box center [11, 140] width 7 height 15
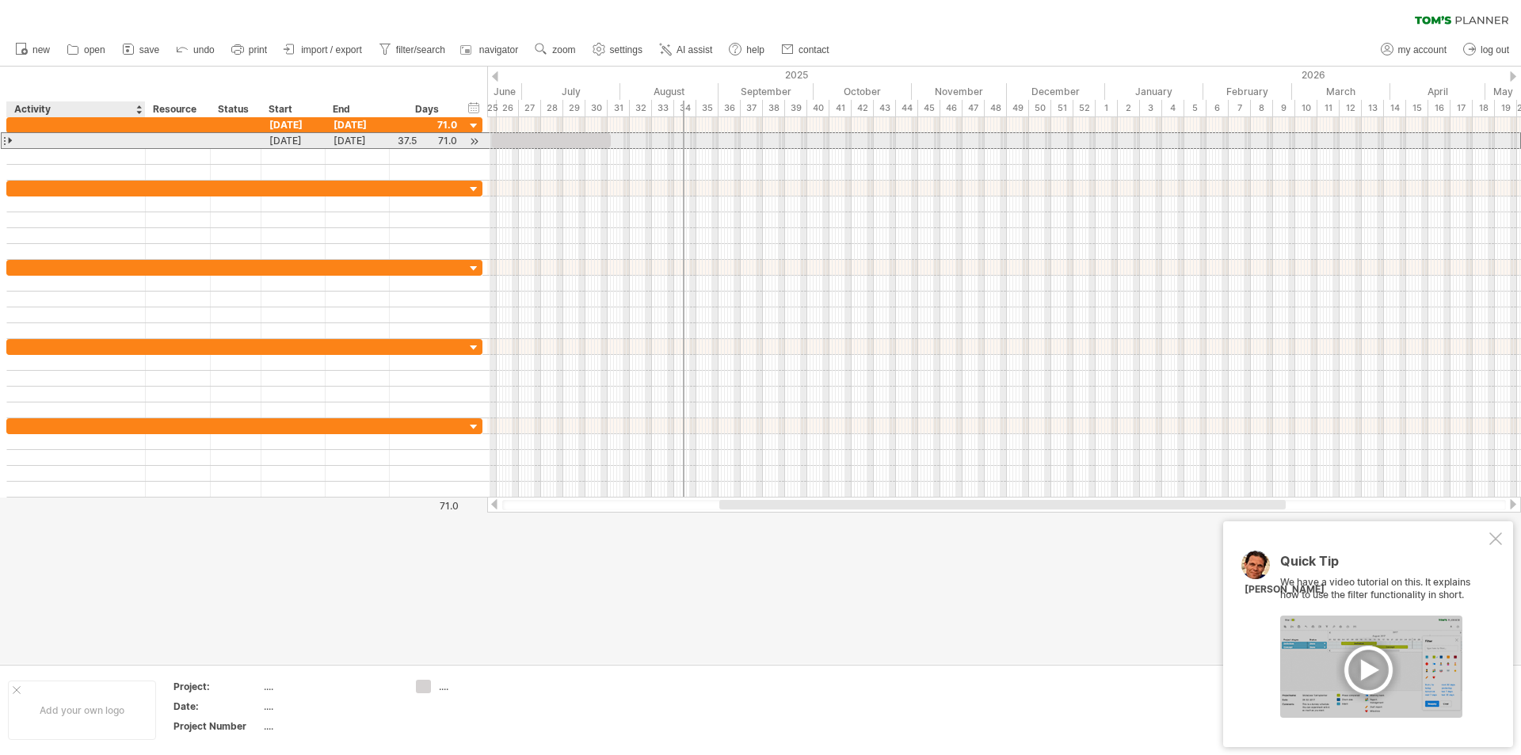
click at [12, 145] on div at bounding box center [11, 140] width 7 height 15
